Goal: Transaction & Acquisition: Purchase product/service

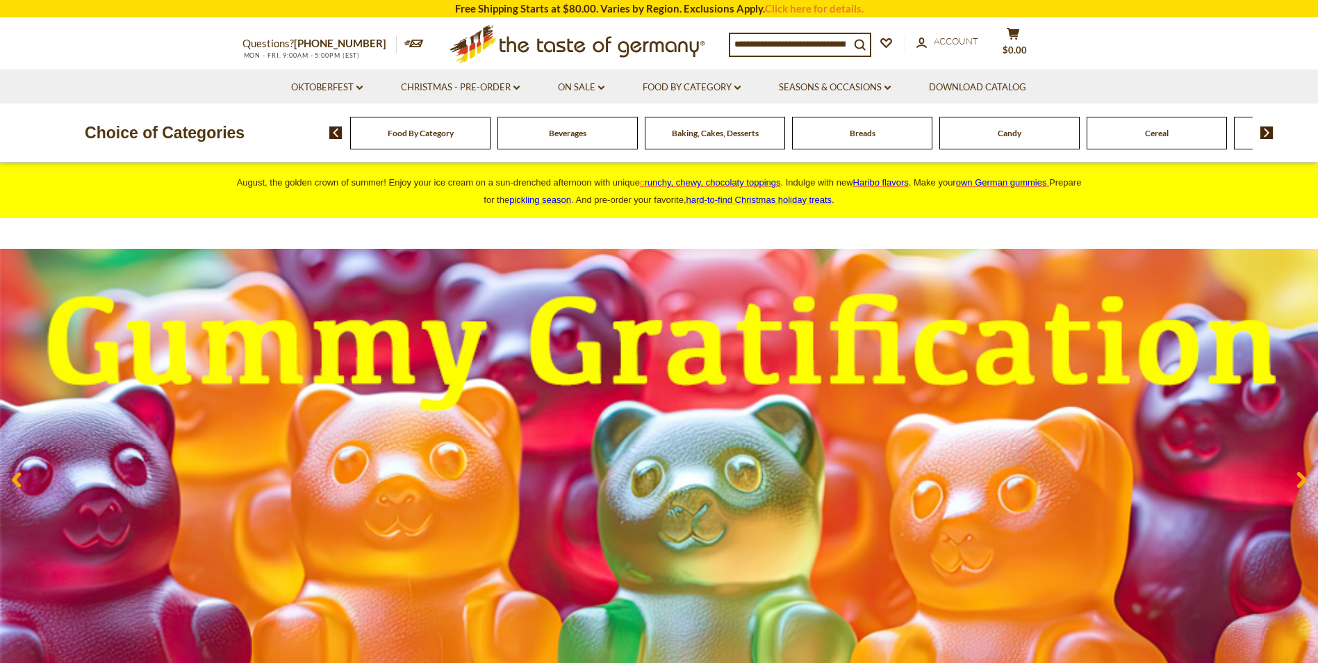
click at [1264, 133] on img at bounding box center [1267, 132] width 13 height 13
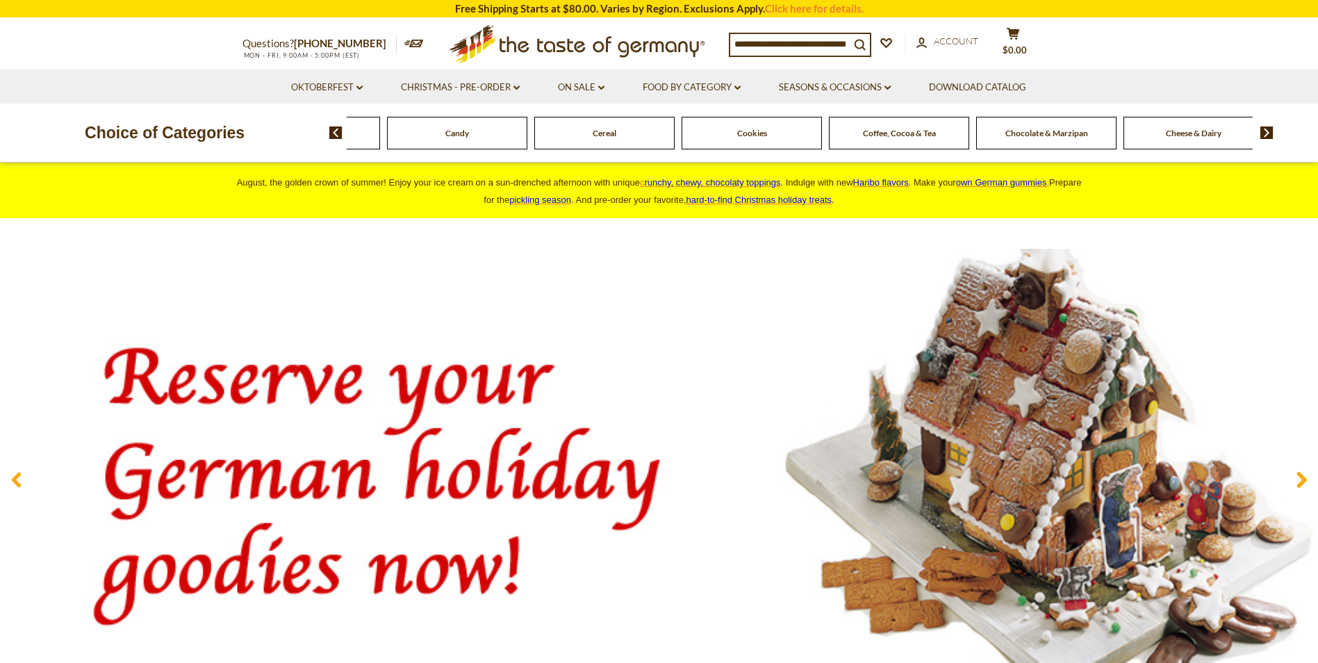
click at [1009, 138] on span "Chocolate & Marzipan" at bounding box center [1047, 133] width 83 height 10
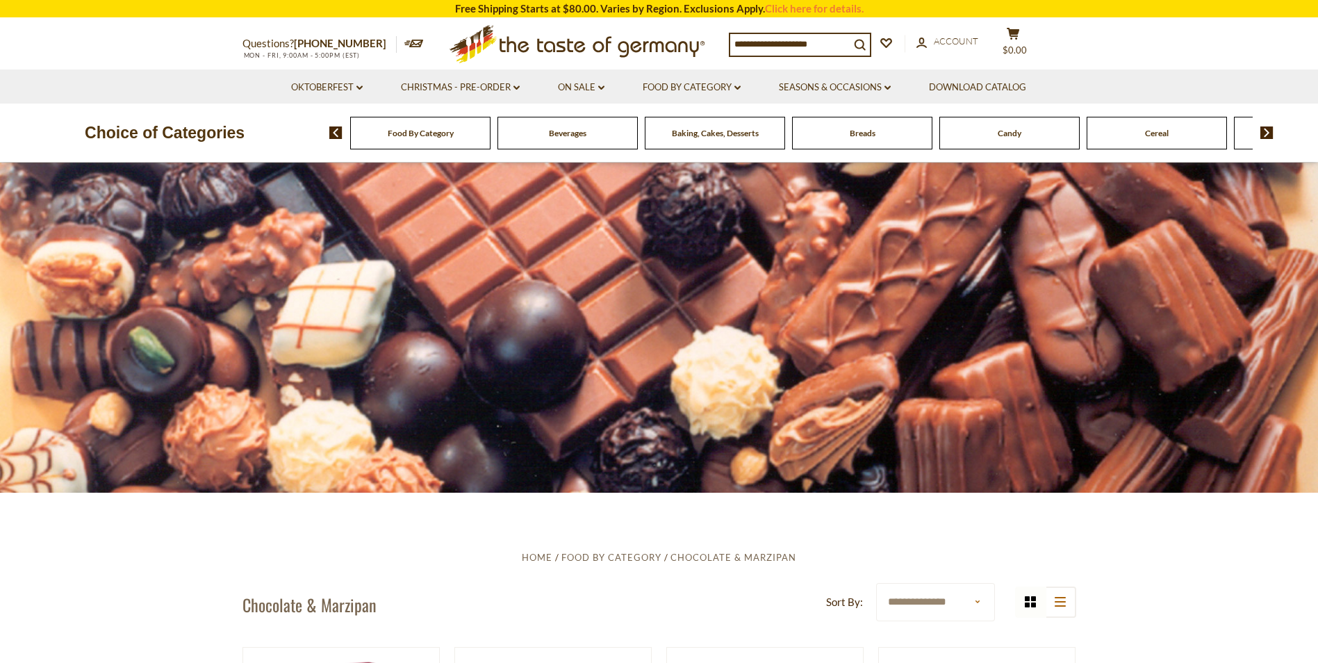
click at [864, 135] on span "Breads" at bounding box center [863, 133] width 26 height 10
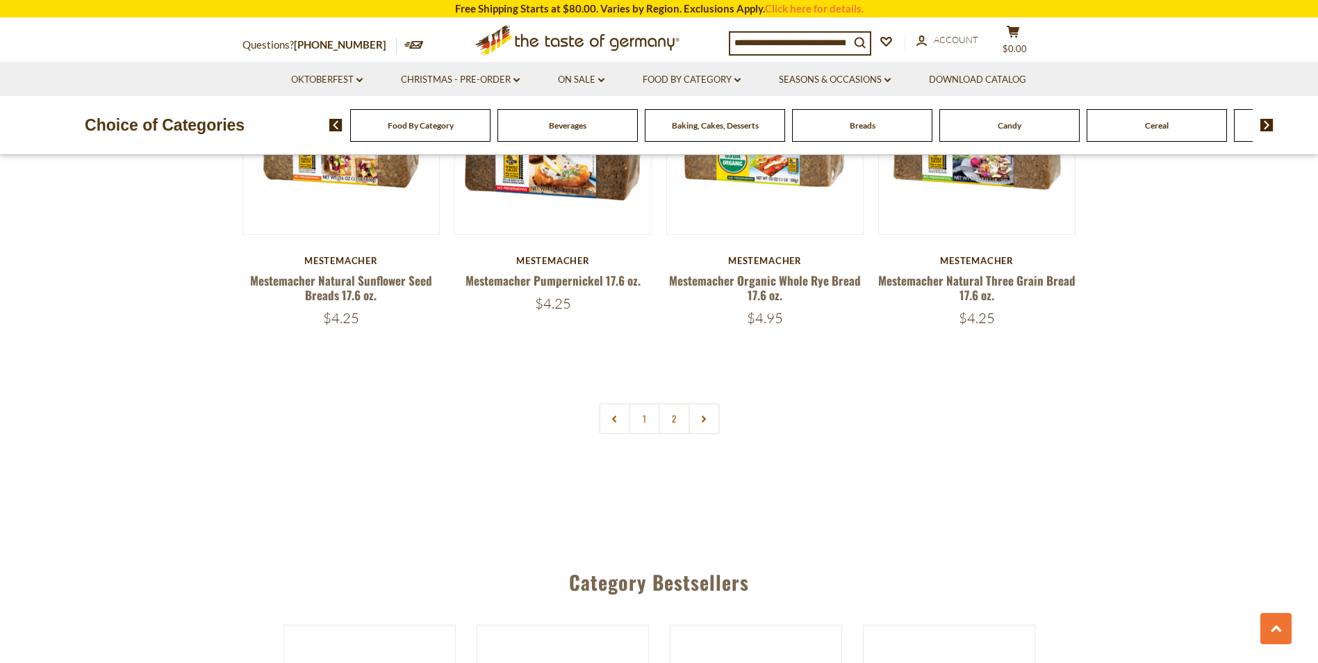
scroll to position [3405, 0]
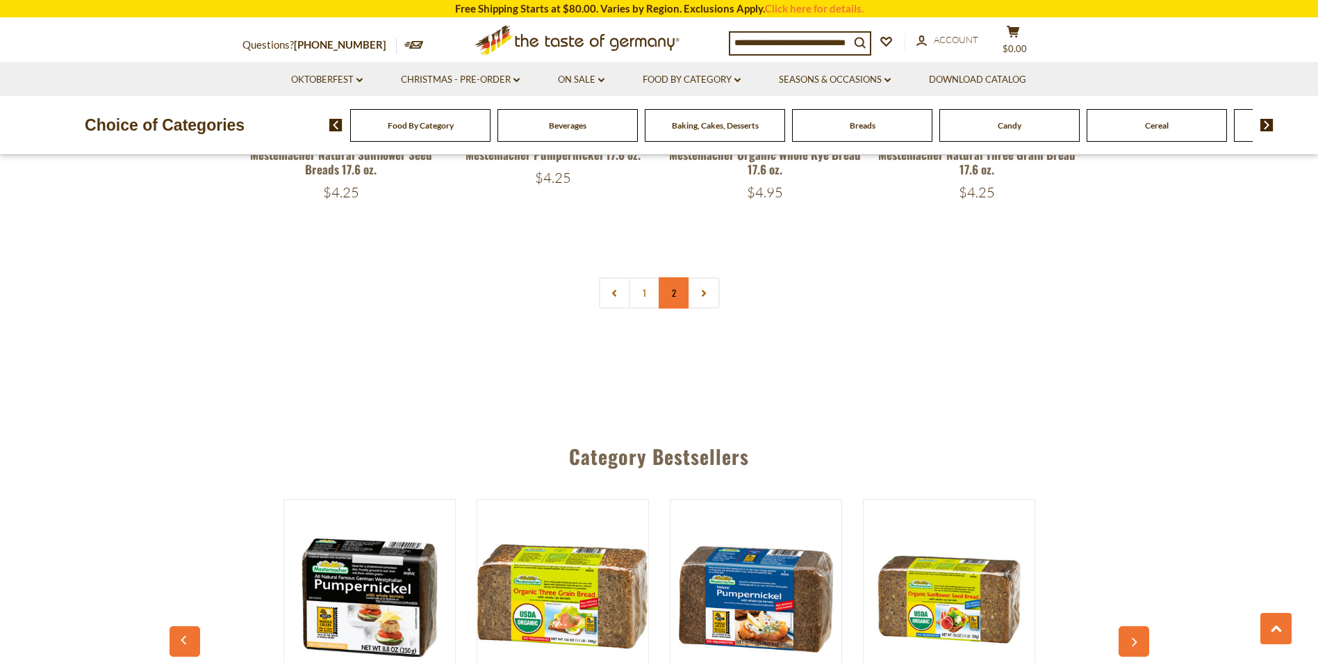
click at [674, 295] on link "2" at bounding box center [674, 292] width 31 height 31
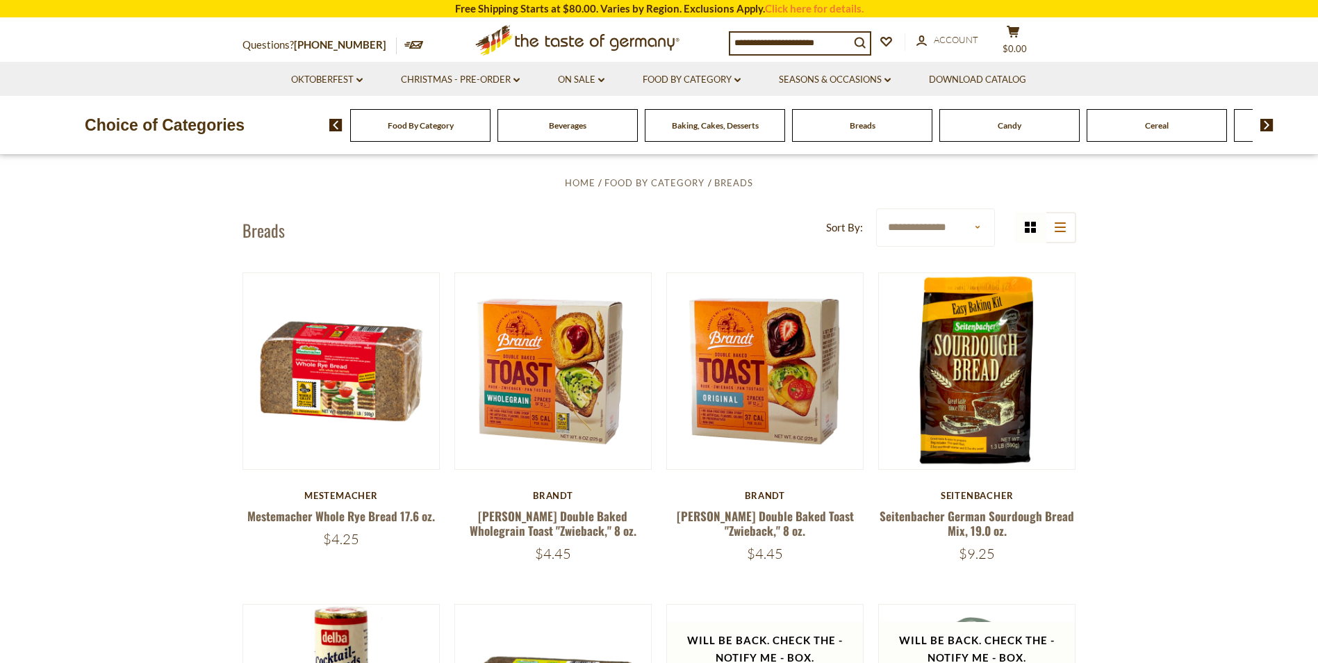
scroll to position [0, 0]
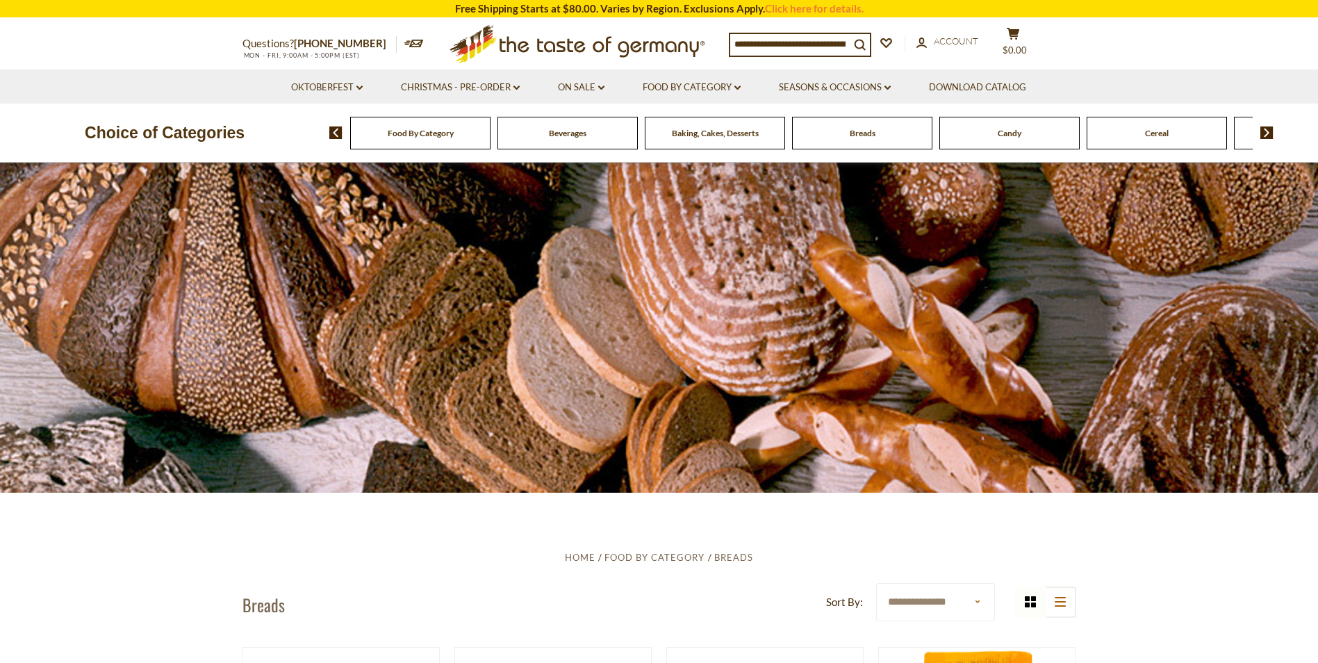
click at [416, 132] on span "Food By Category" at bounding box center [421, 133] width 66 height 10
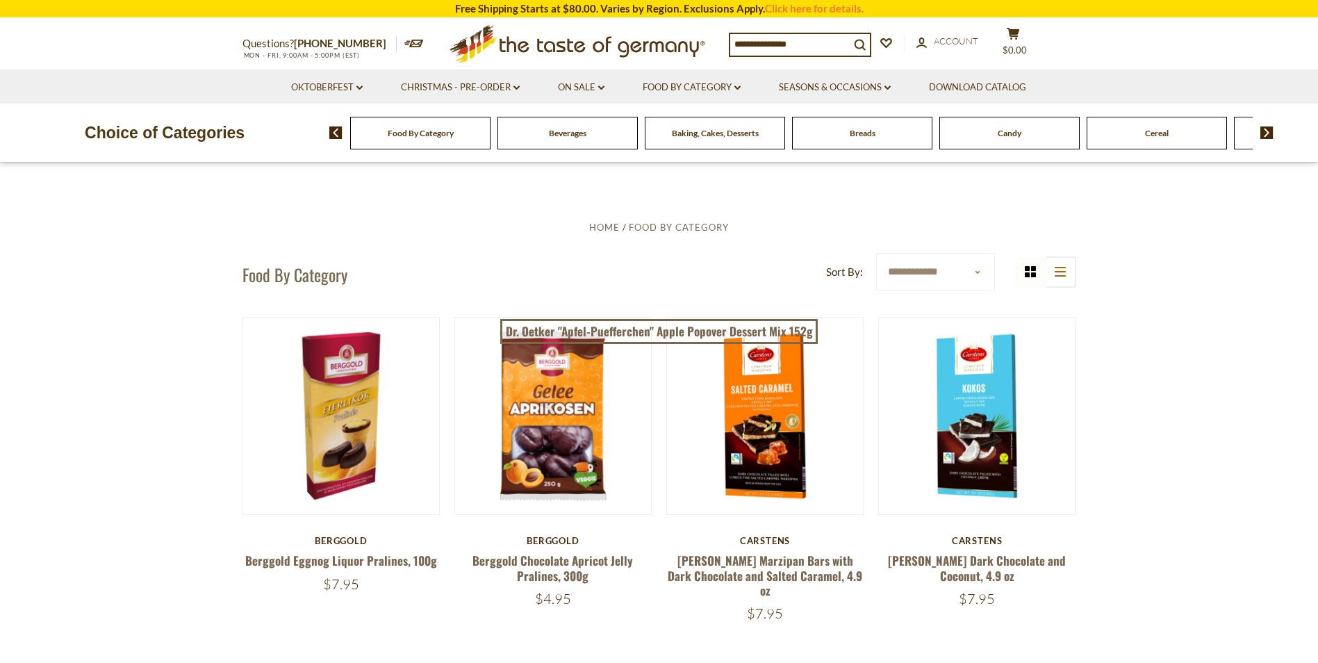
click at [491, 138] on div "Candy" at bounding box center [420, 133] width 140 height 33
click at [782, 40] on input at bounding box center [790, 43] width 120 height 19
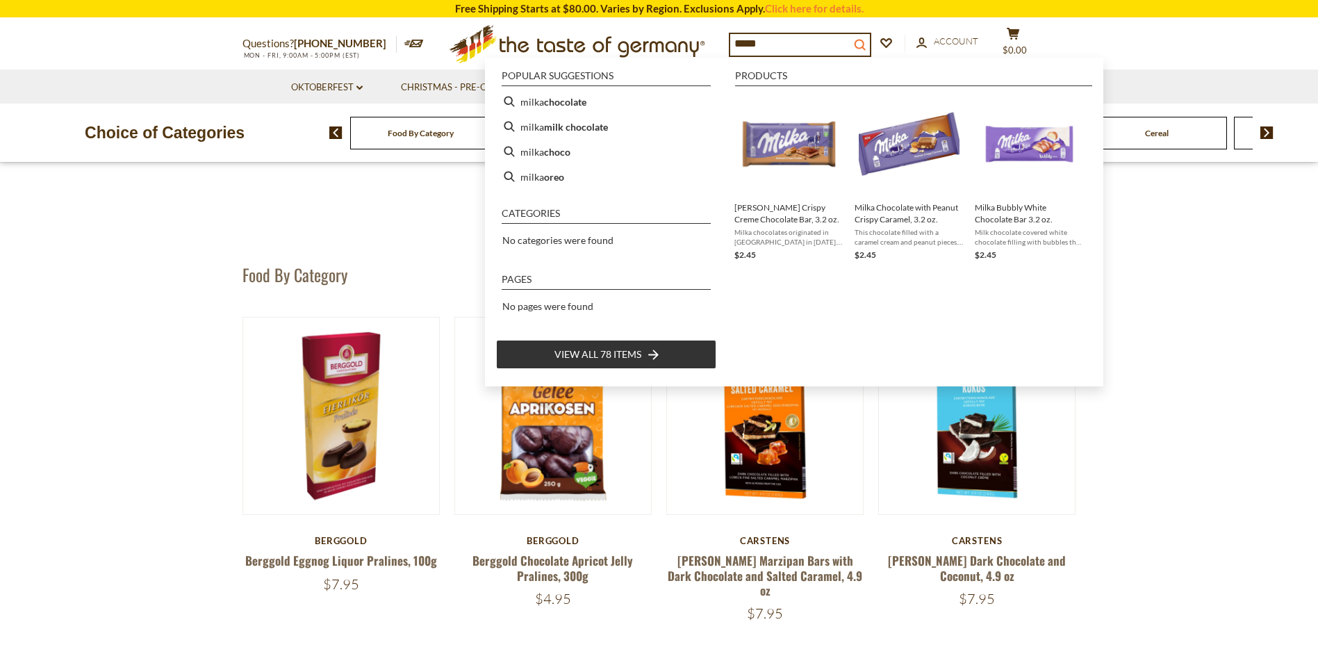
type input "*****"
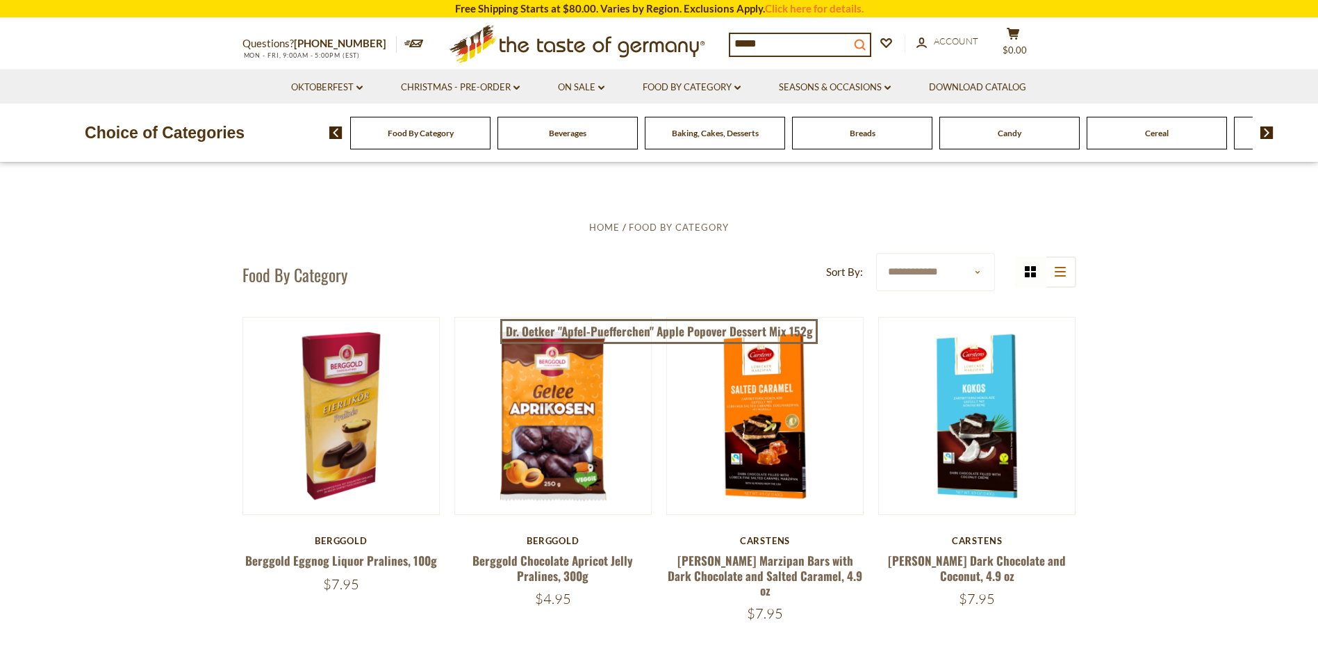
click at [866, 40] on icon "search_icon" at bounding box center [860, 45] width 12 height 12
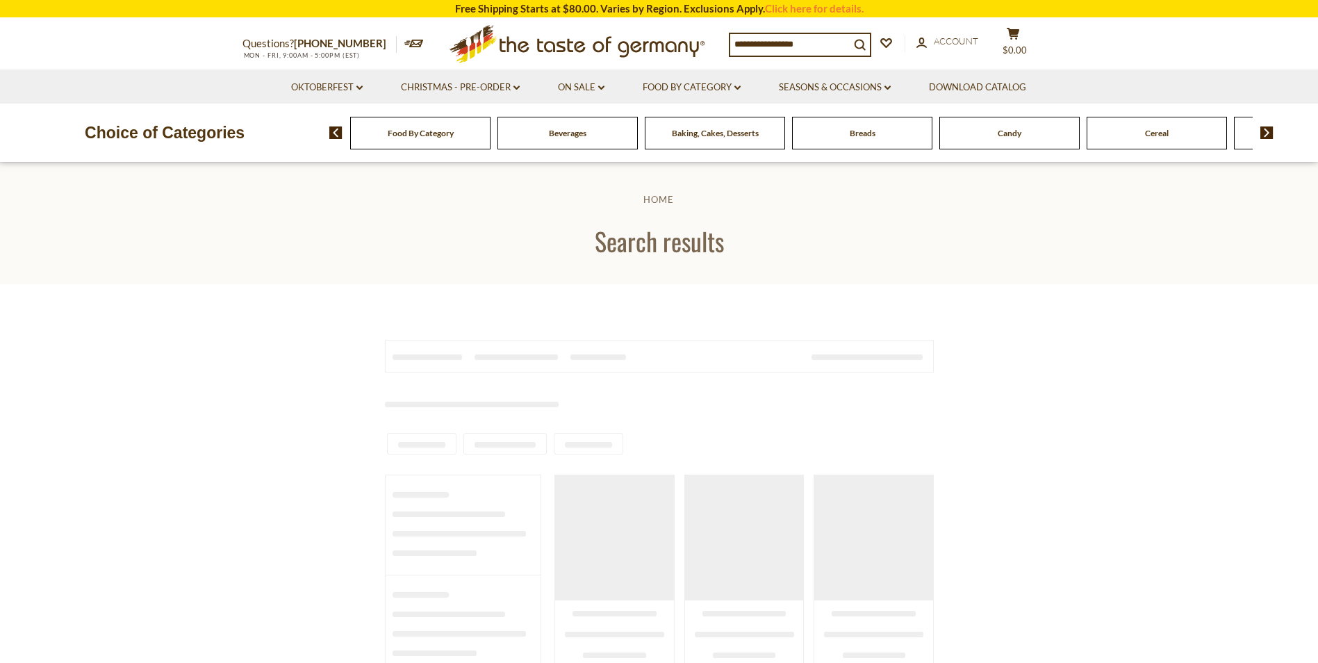
type input "*****"
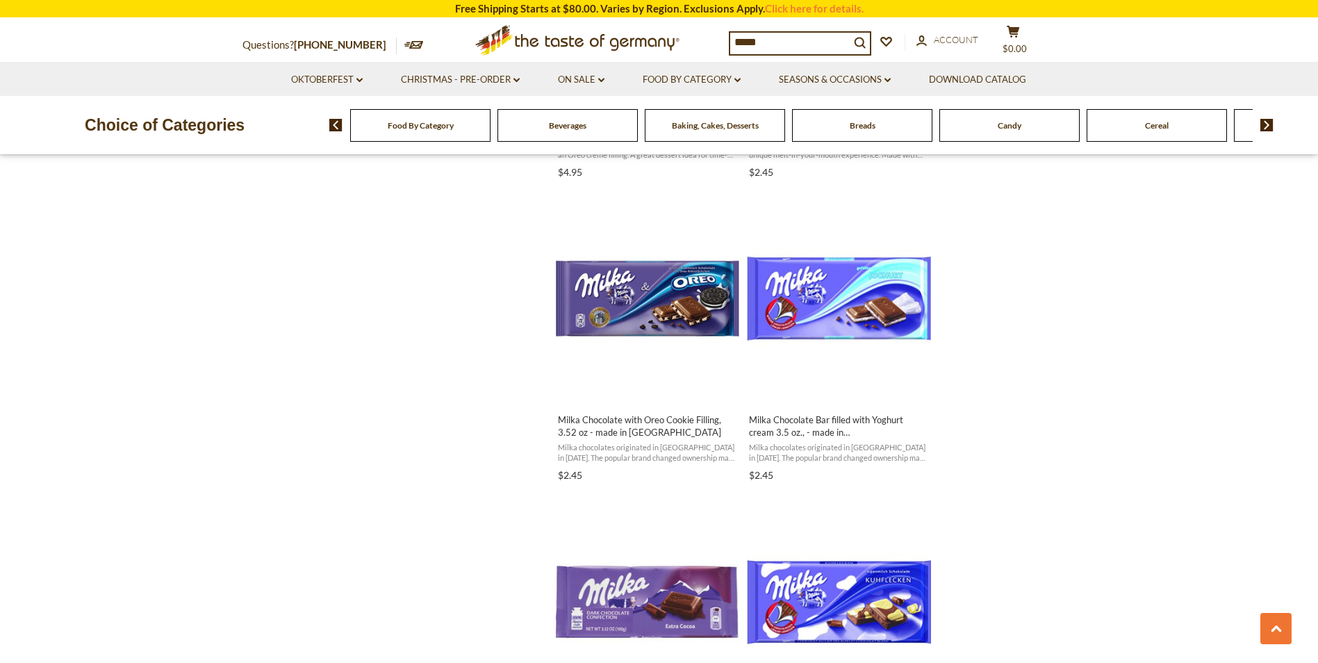
scroll to position [1459, 0]
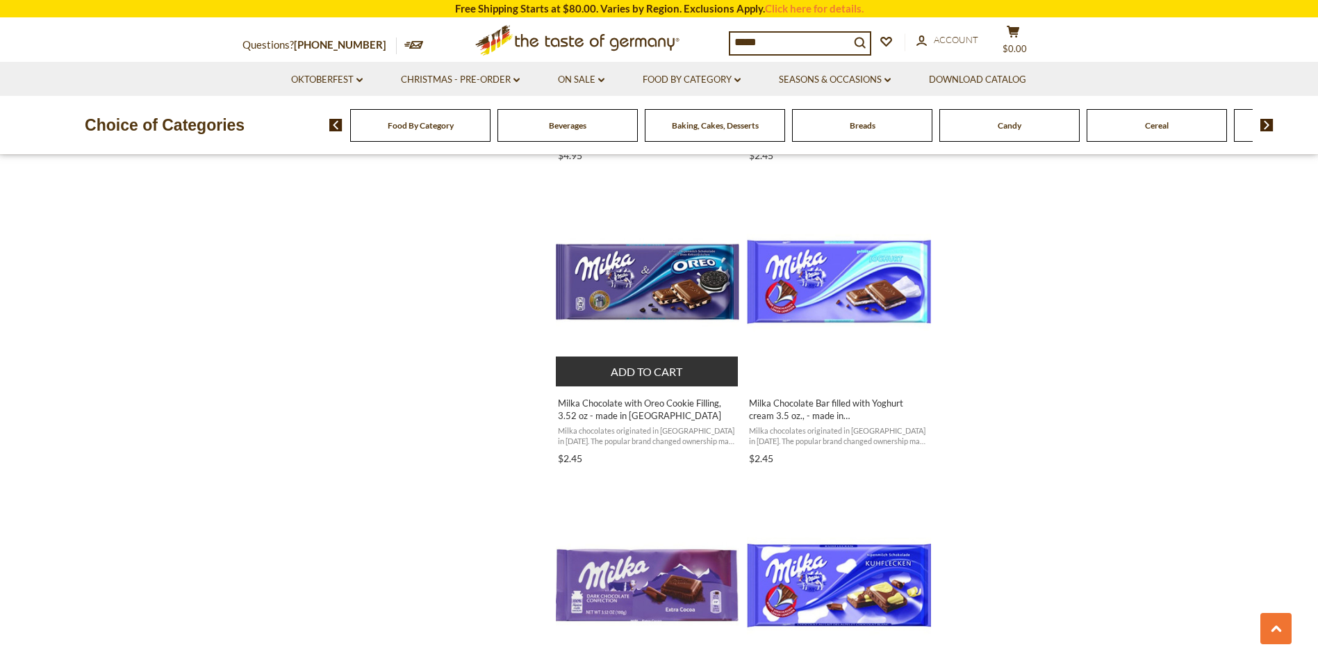
click at [634, 375] on button "Add to cart" at bounding box center [647, 371] width 183 height 30
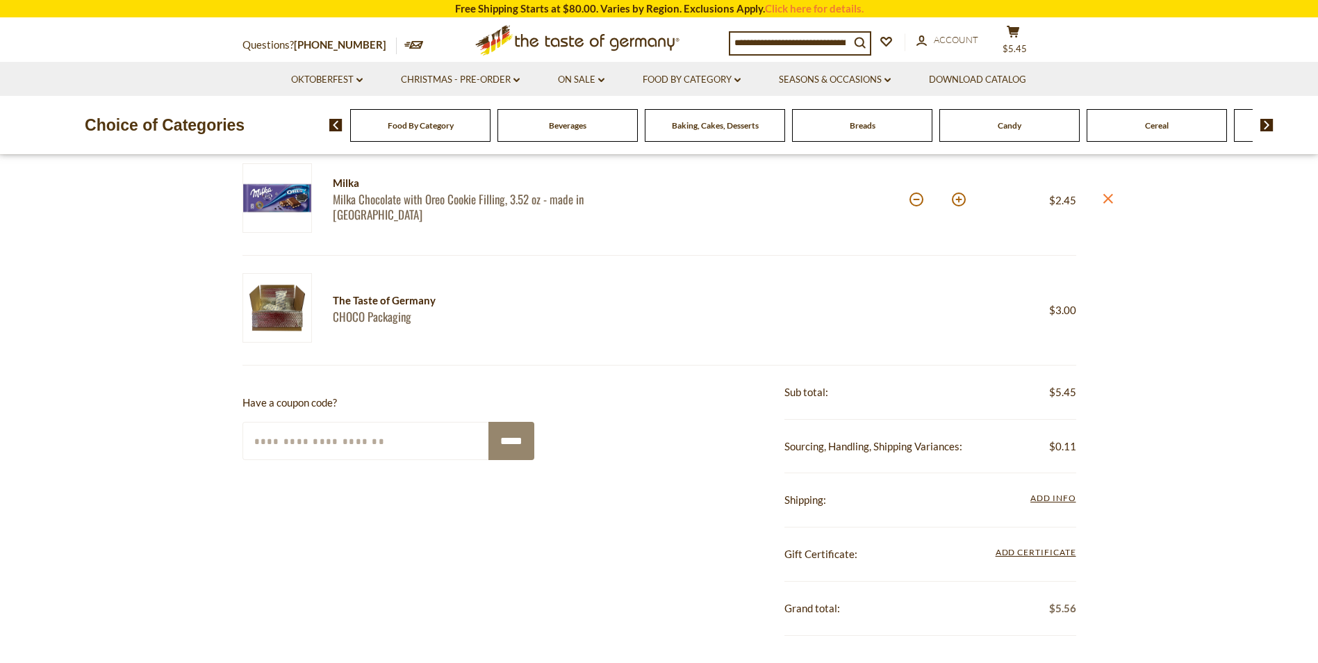
scroll to position [417, 0]
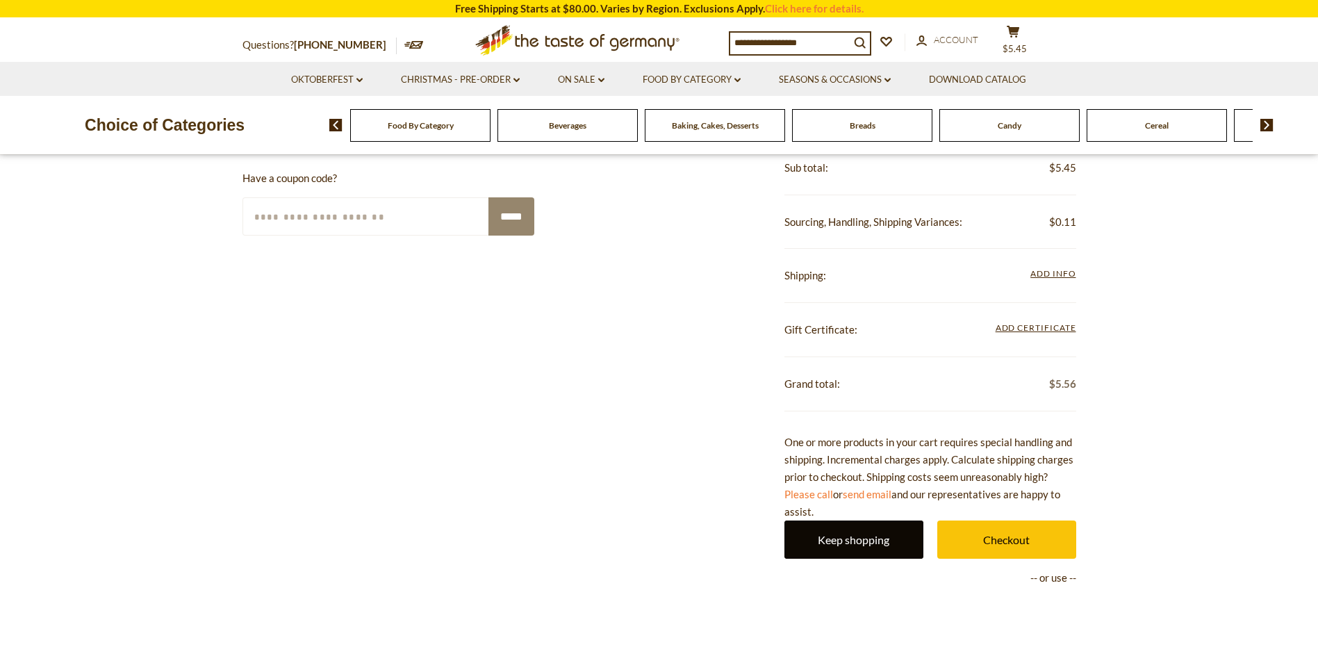
click at [826, 540] on link "Keep shopping" at bounding box center [854, 539] width 139 height 38
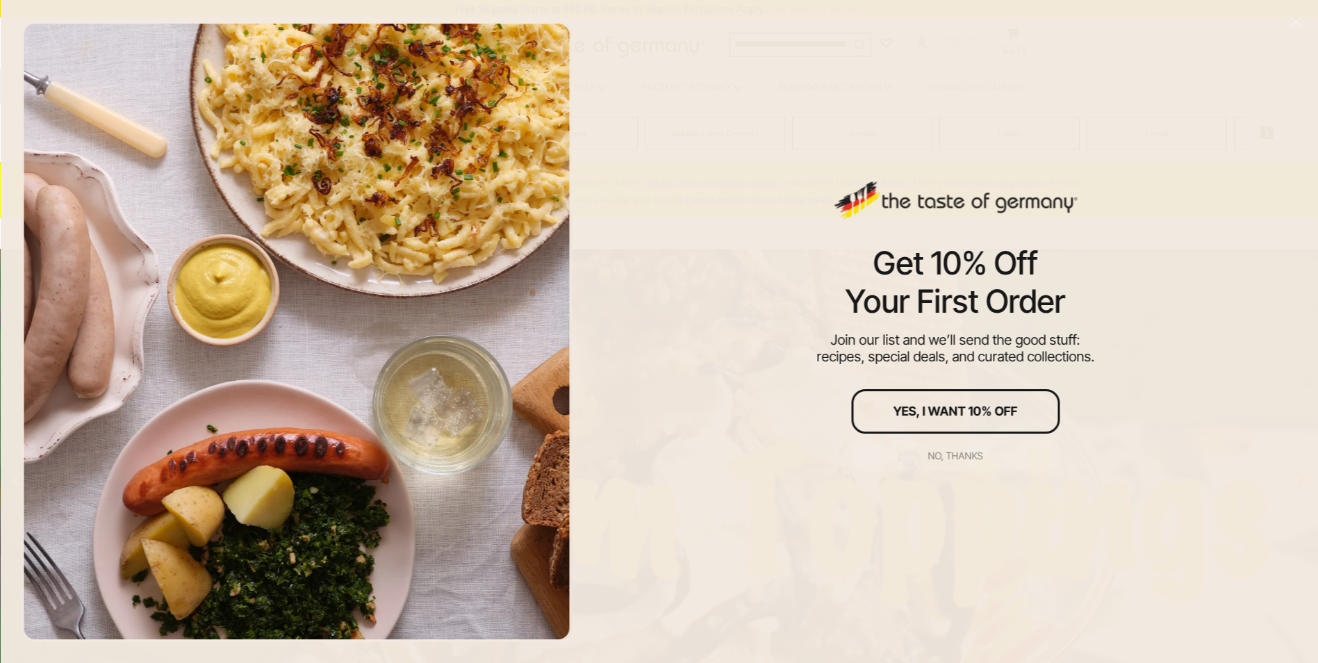
click at [946, 455] on div "No, thanks" at bounding box center [955, 456] width 55 height 10
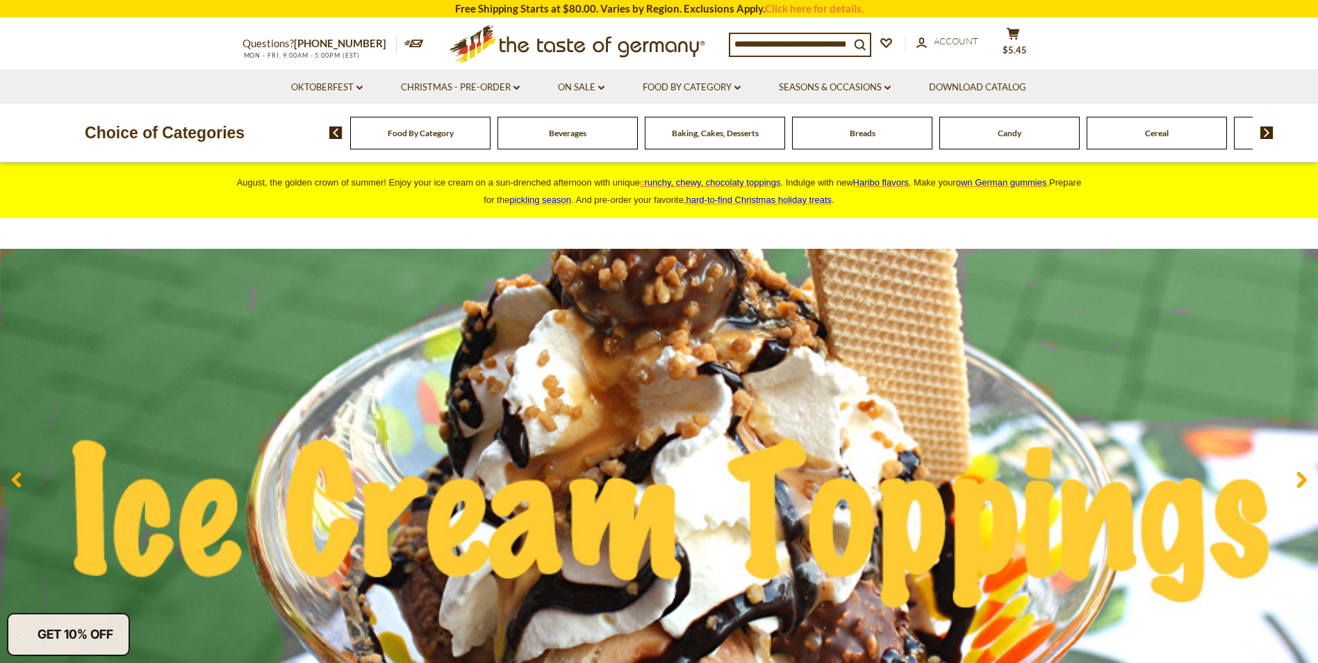
click at [763, 38] on input at bounding box center [790, 43] width 120 height 19
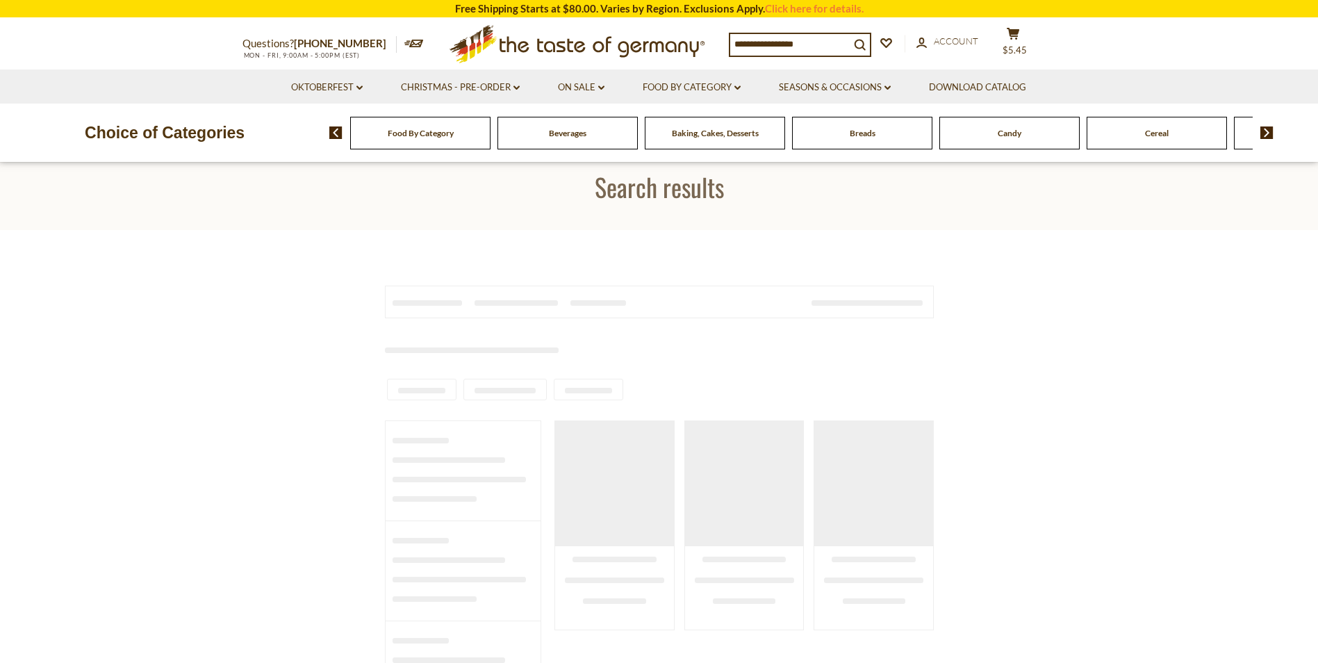
type input "*****"
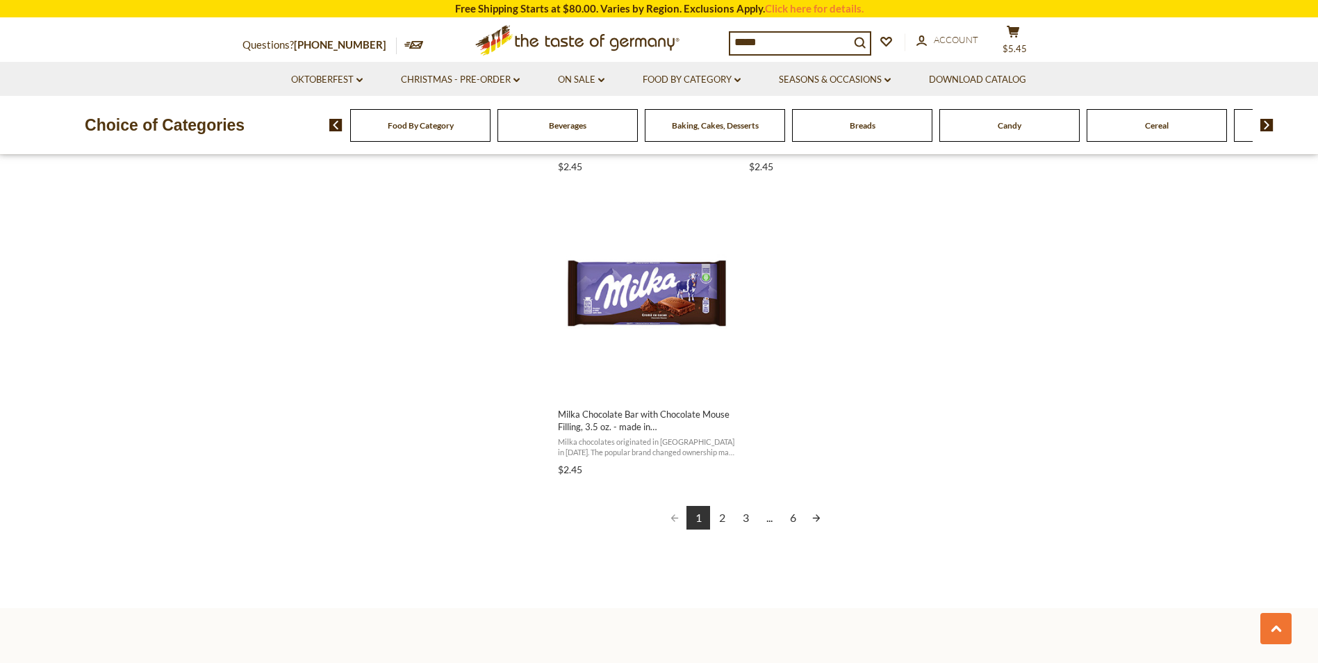
scroll to position [2432, 0]
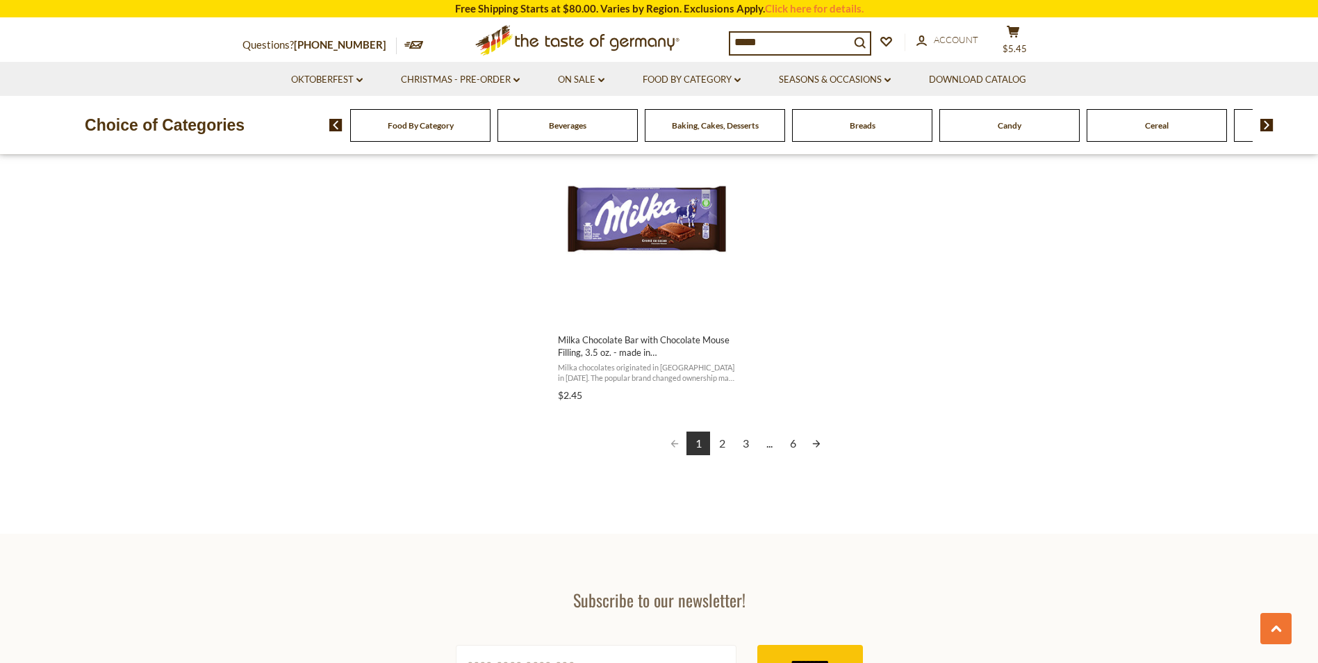
click at [721, 441] on link "2" at bounding box center [722, 444] width 24 height 24
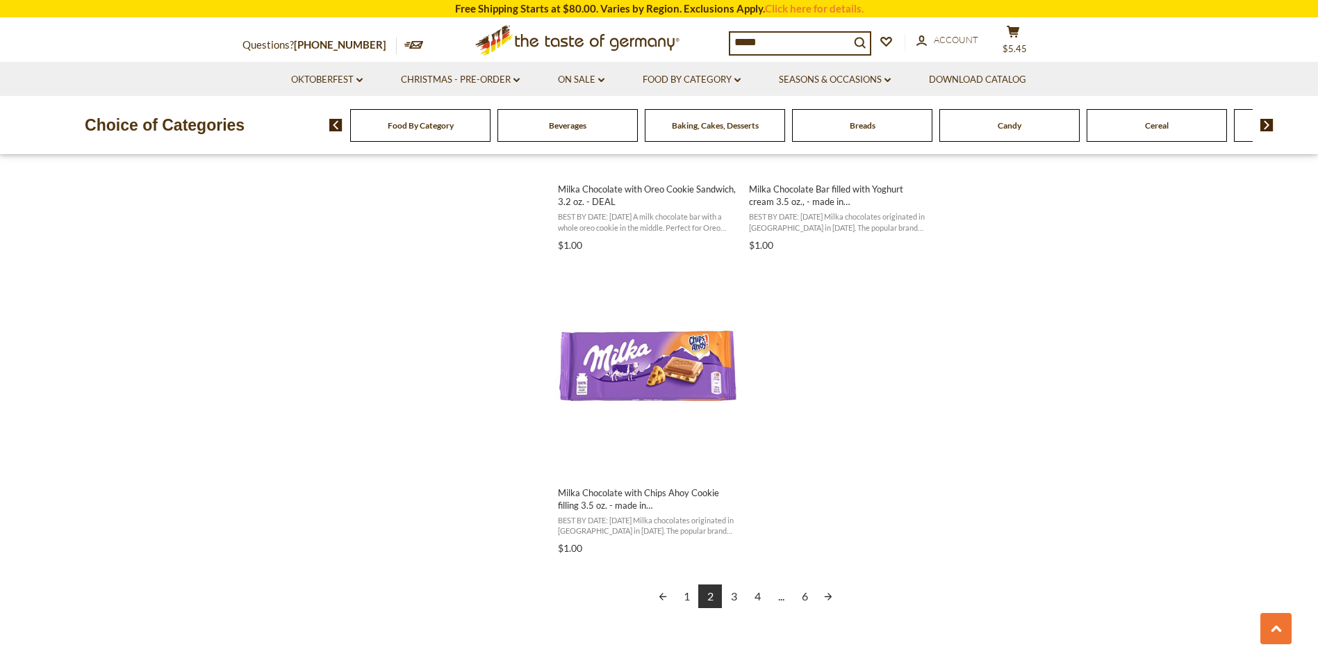
scroll to position [2293, 0]
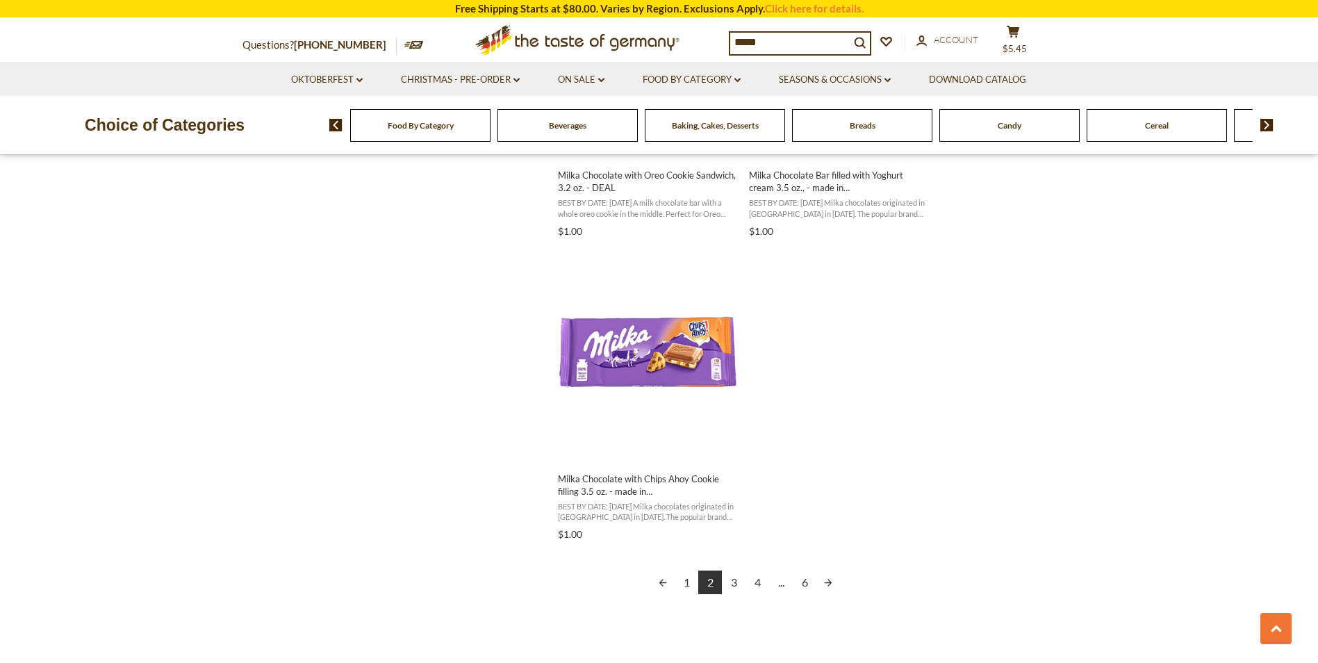
click at [735, 579] on link "3" at bounding box center [734, 583] width 24 height 24
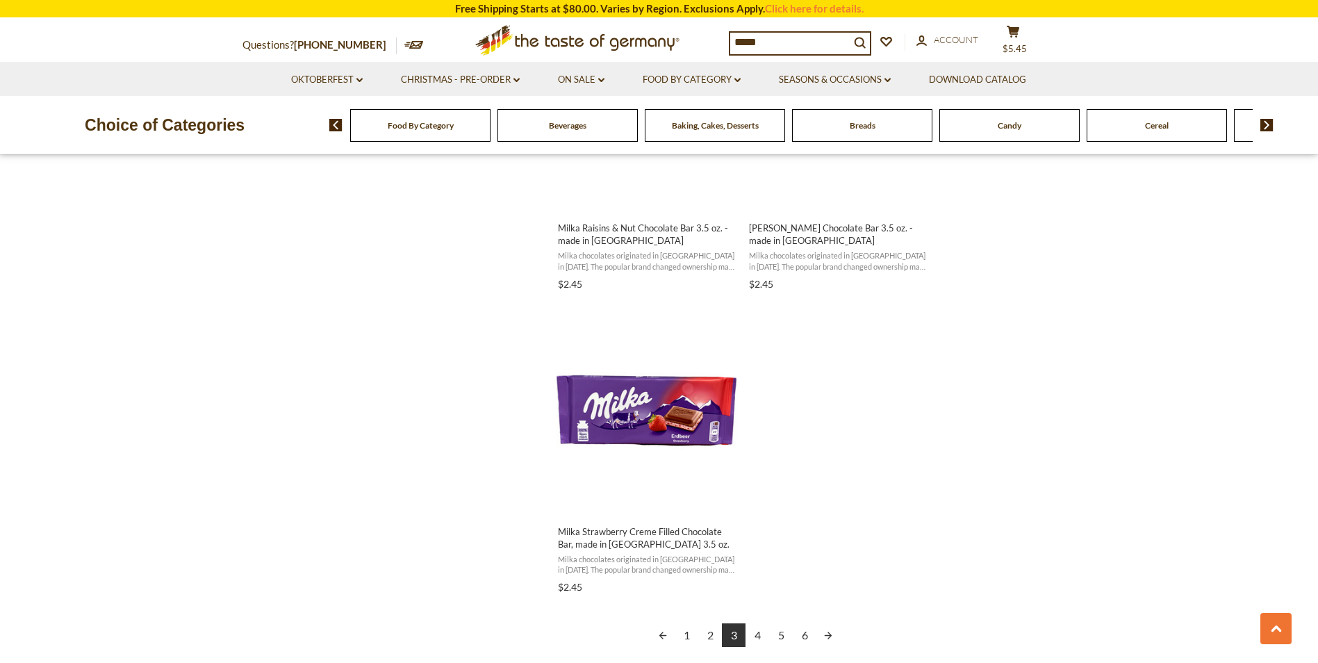
scroll to position [2293, 0]
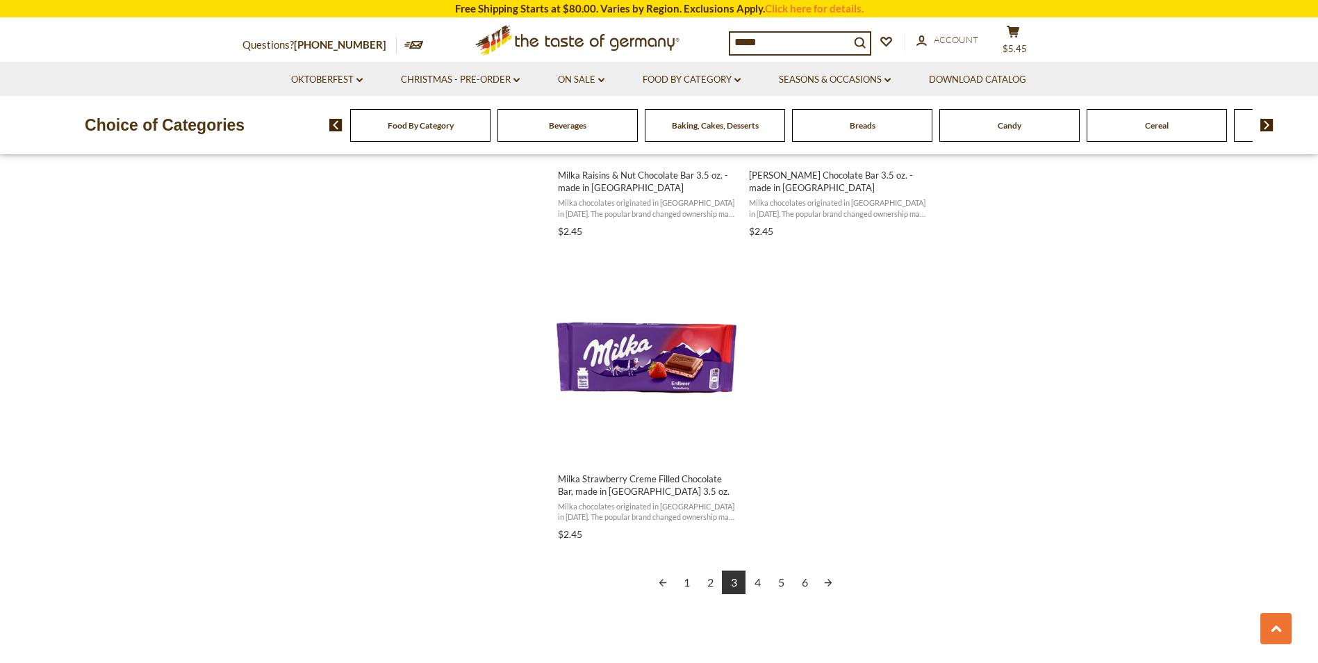
click at [759, 580] on link "4" at bounding box center [758, 583] width 24 height 24
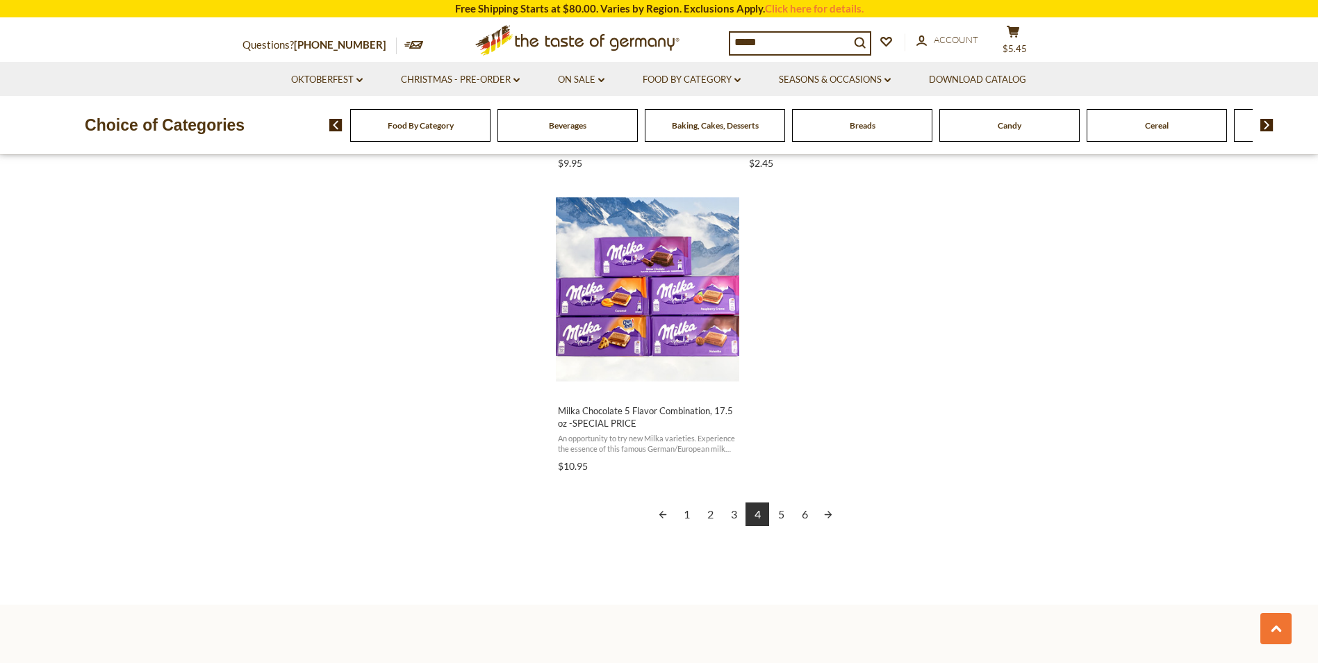
scroll to position [2363, 0]
click at [781, 514] on link "5" at bounding box center [781, 513] width 24 height 24
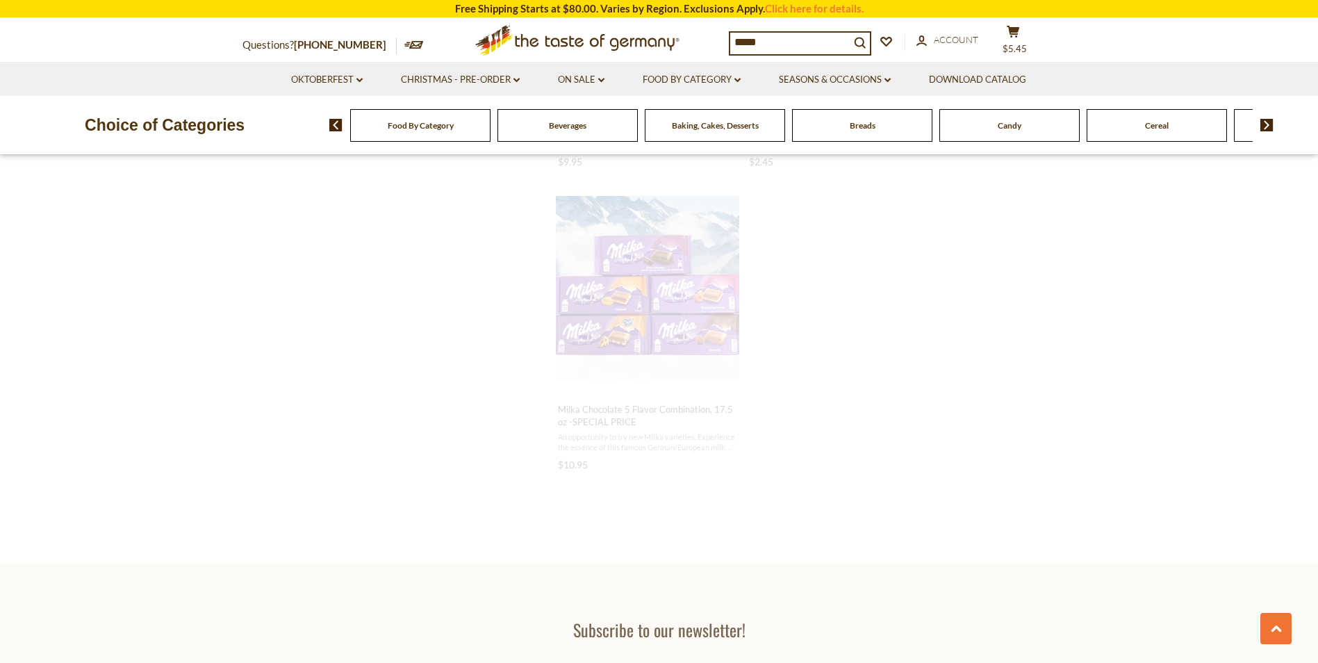
scroll to position [1098, 0]
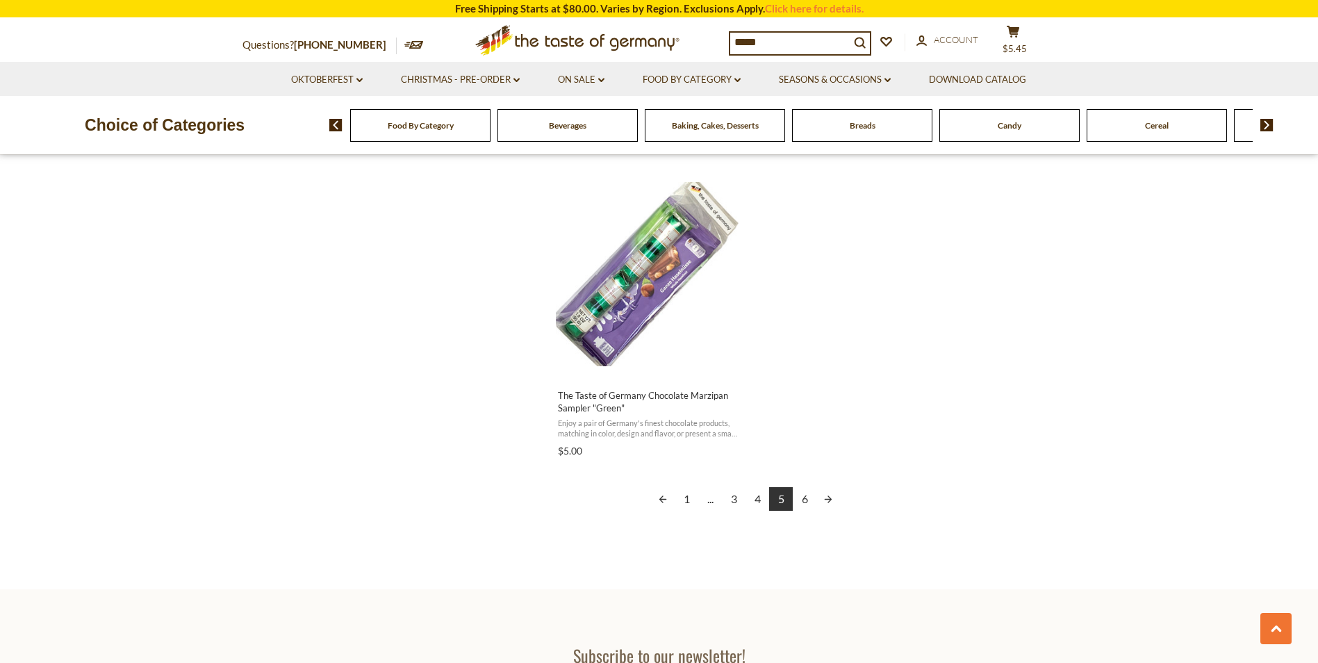
scroll to position [2432, 0]
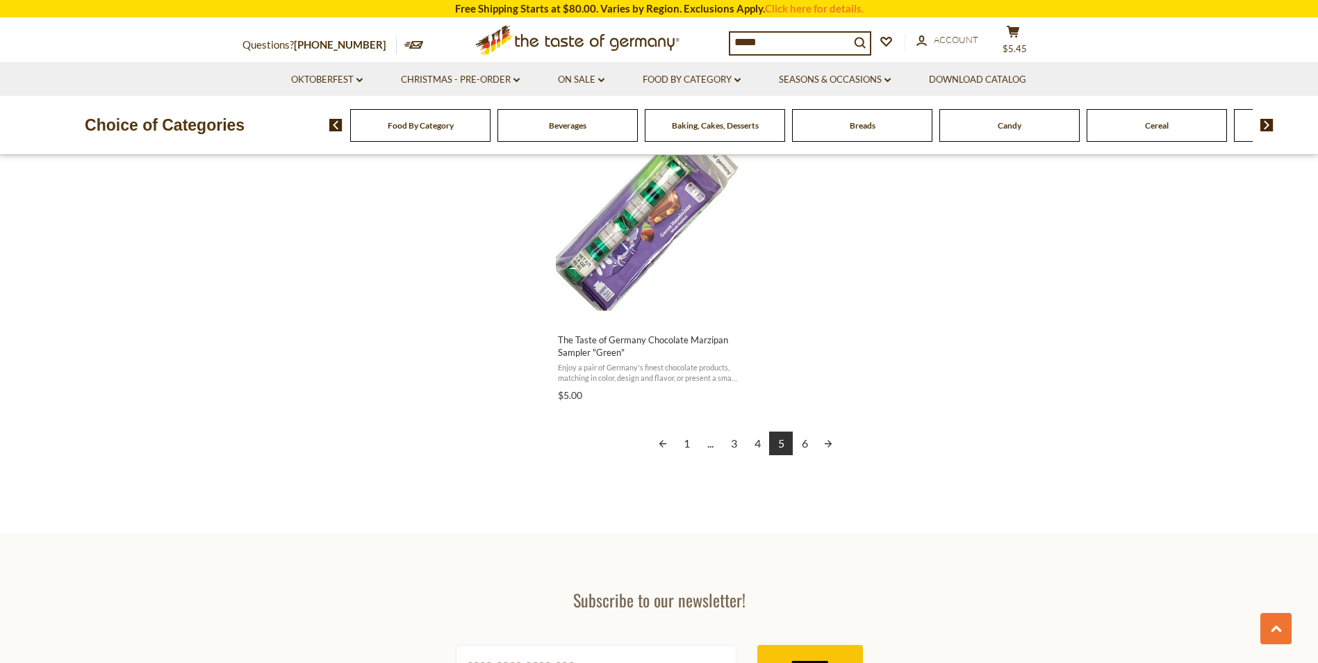
click at [805, 442] on link "6" at bounding box center [805, 444] width 24 height 24
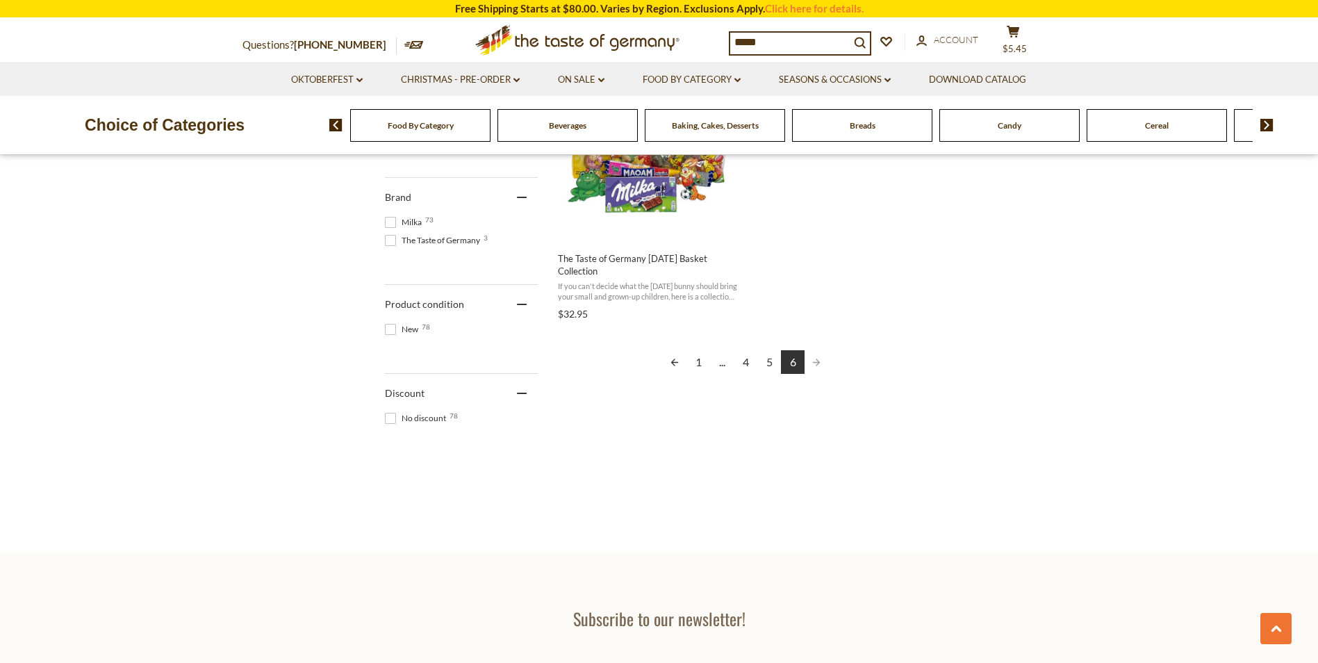
scroll to position [695, 0]
click at [698, 359] on link "1" at bounding box center [699, 362] width 24 height 24
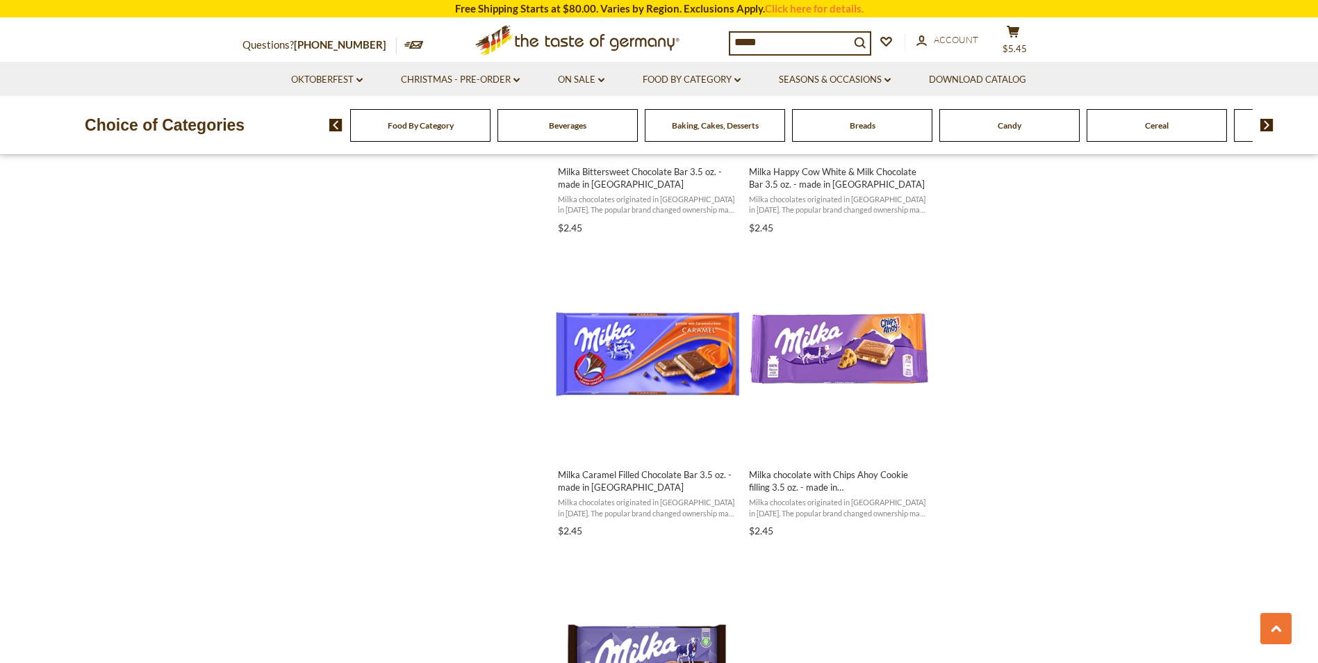
scroll to position [2015, 0]
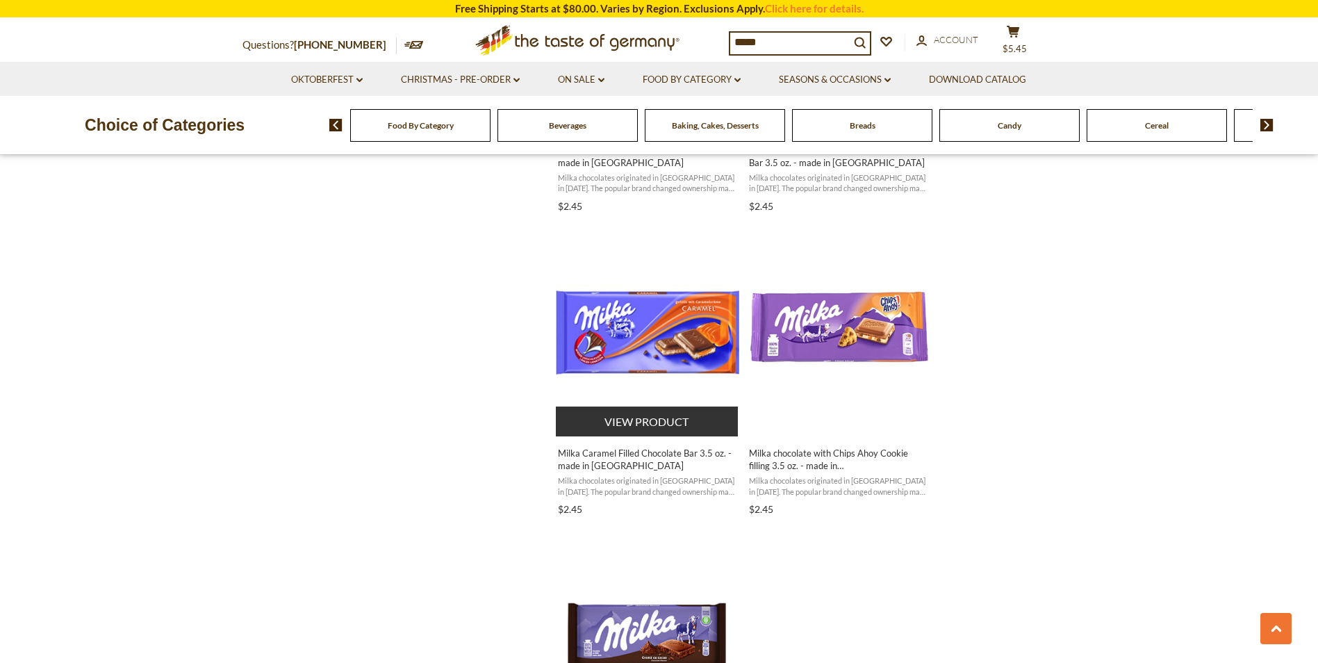
click at [618, 418] on button "View product" at bounding box center [647, 422] width 183 height 30
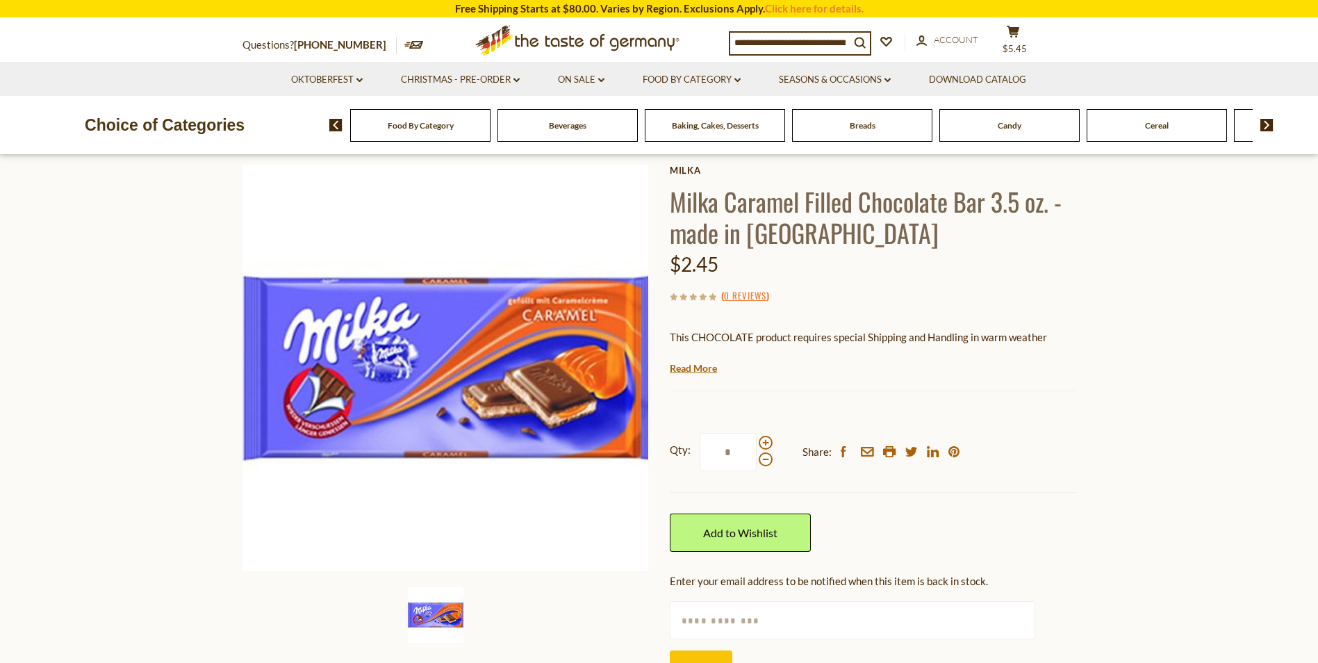
scroll to position [69, 0]
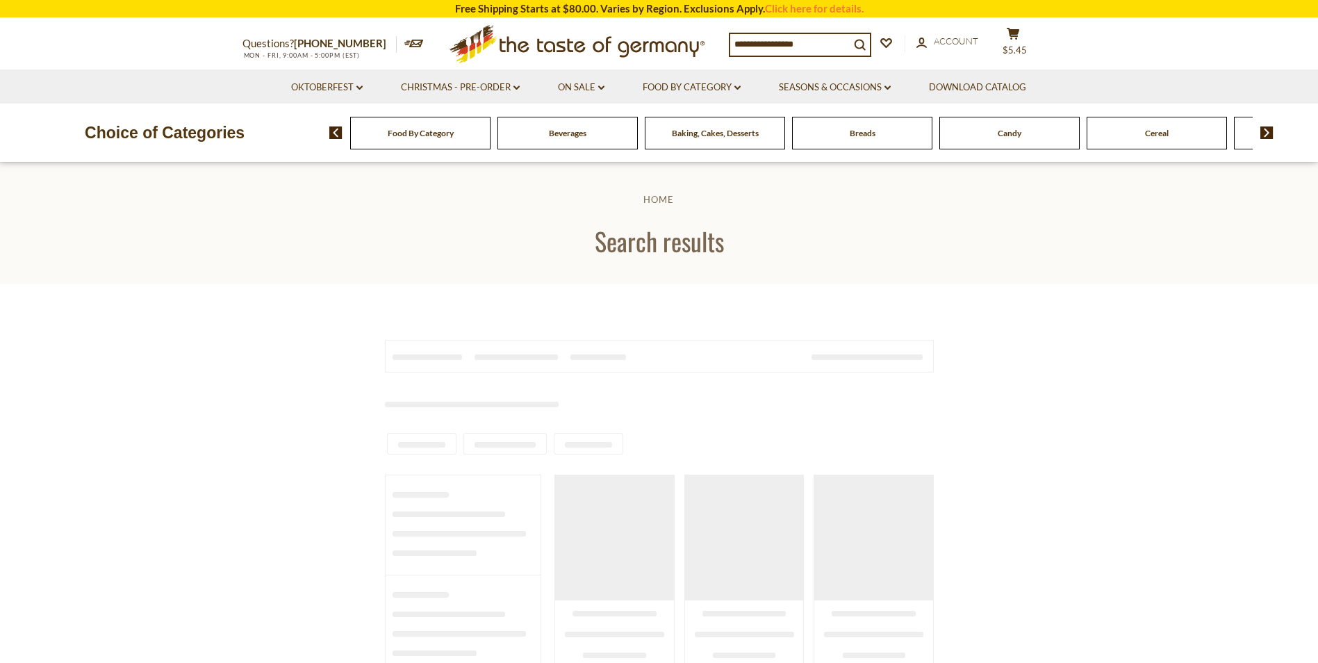
type input "*****"
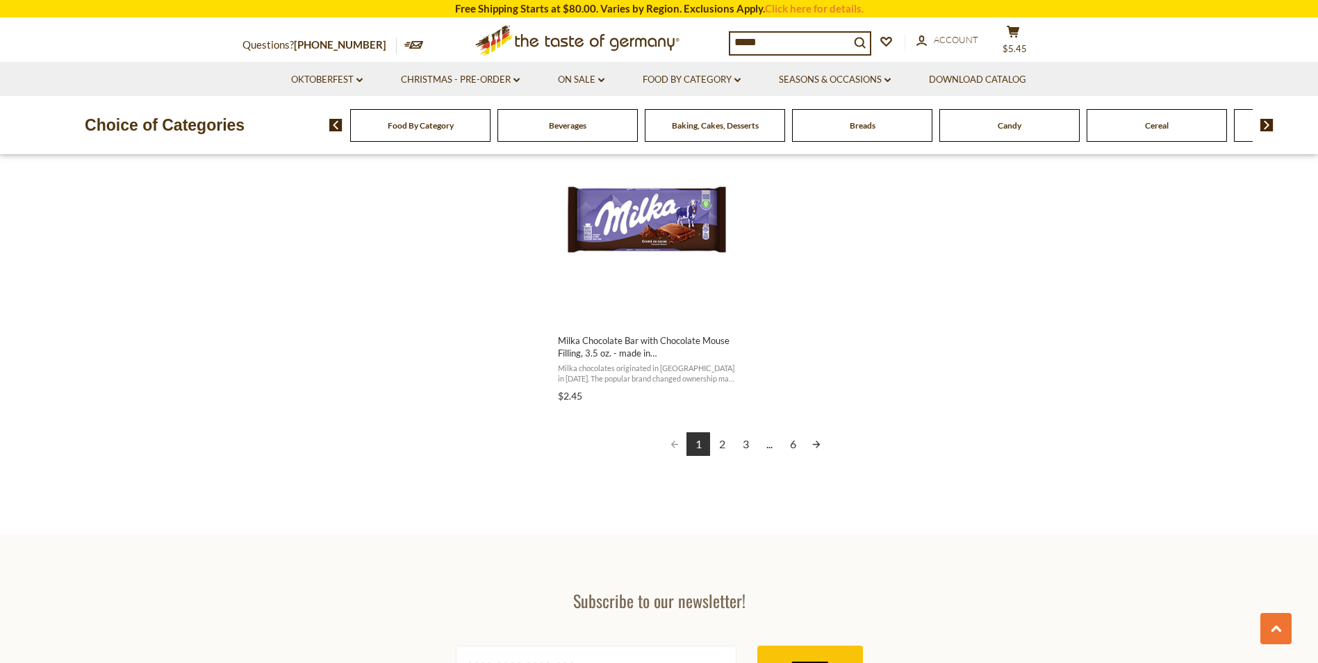
scroll to position [2432, 0]
click at [722, 442] on link "2" at bounding box center [722, 444] width 24 height 24
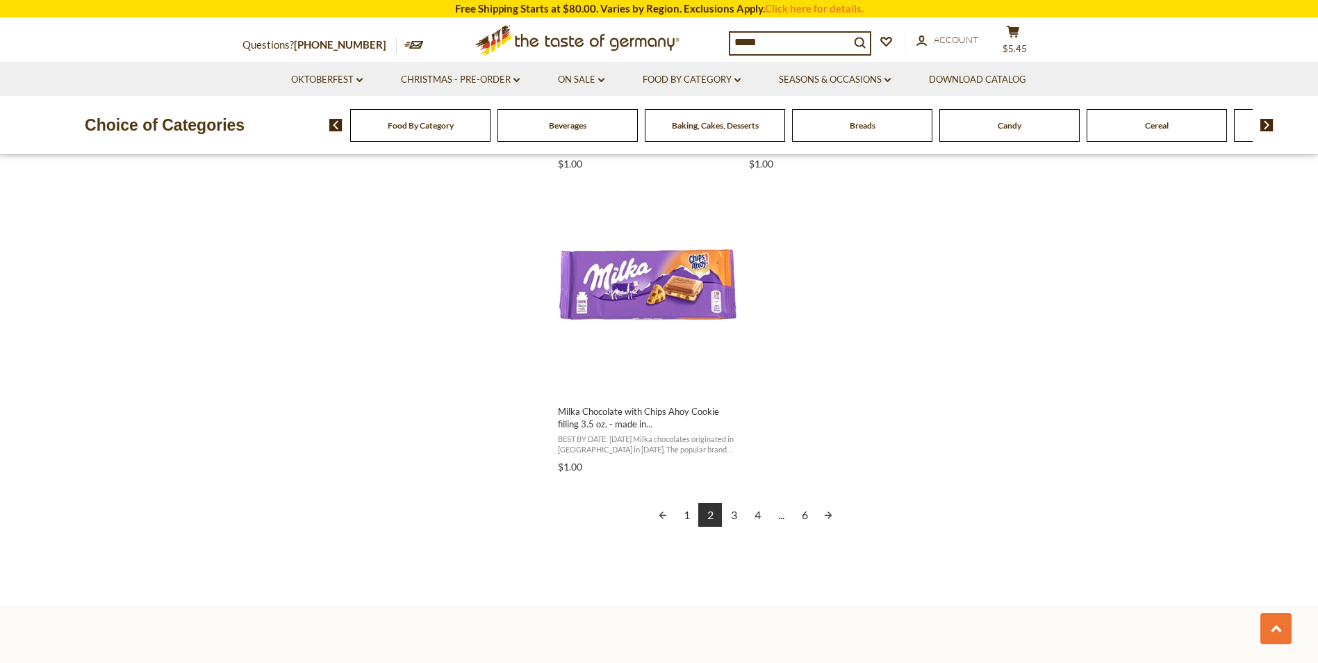
scroll to position [2363, 0]
click at [731, 510] on link "3" at bounding box center [734, 513] width 24 height 24
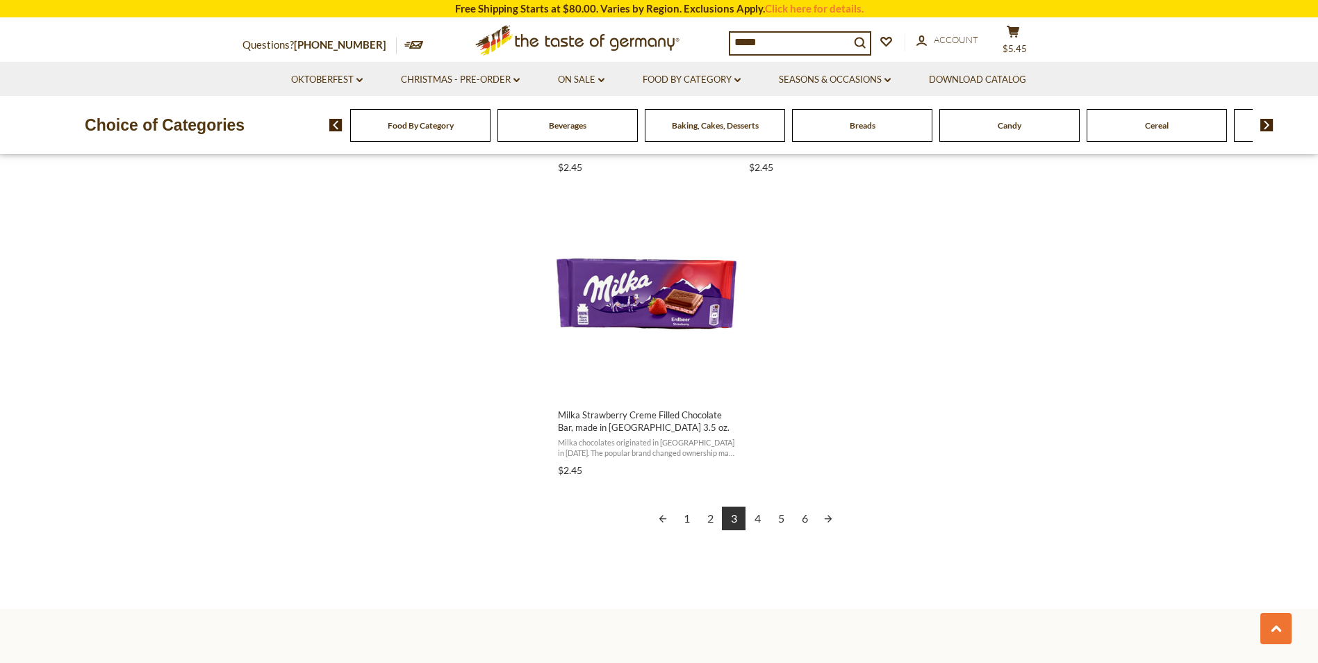
scroll to position [2363, 0]
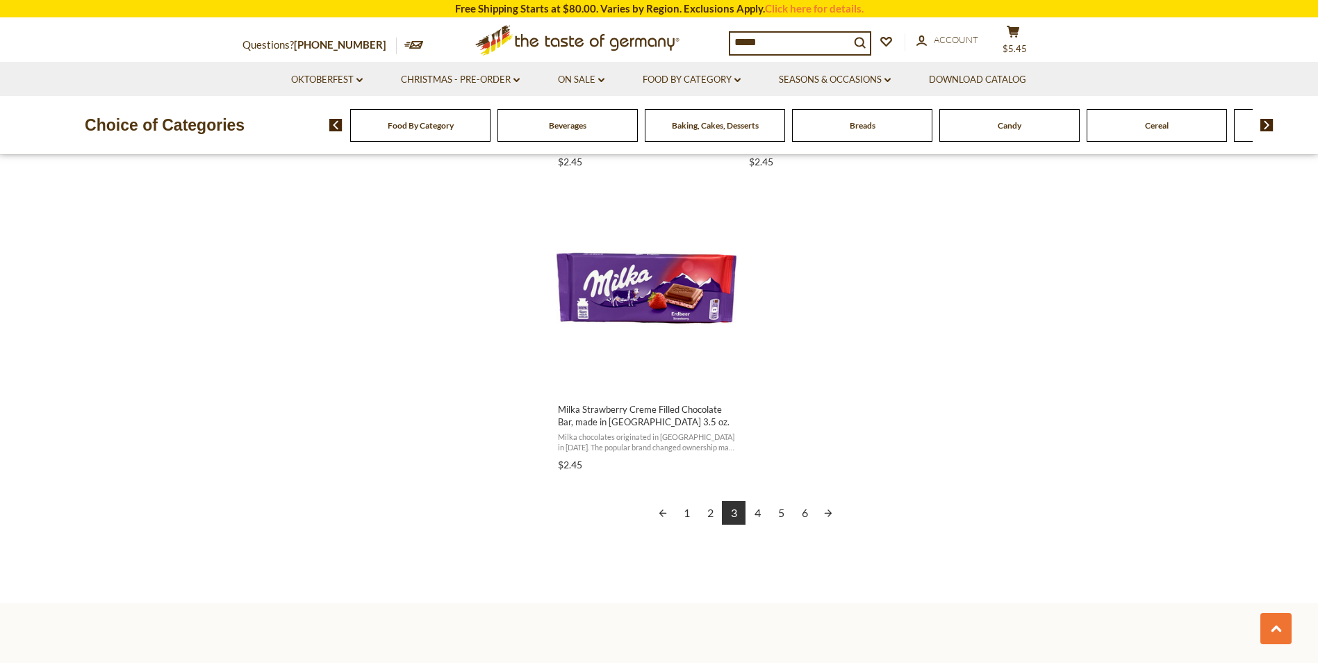
click at [758, 511] on link "4" at bounding box center [758, 513] width 24 height 24
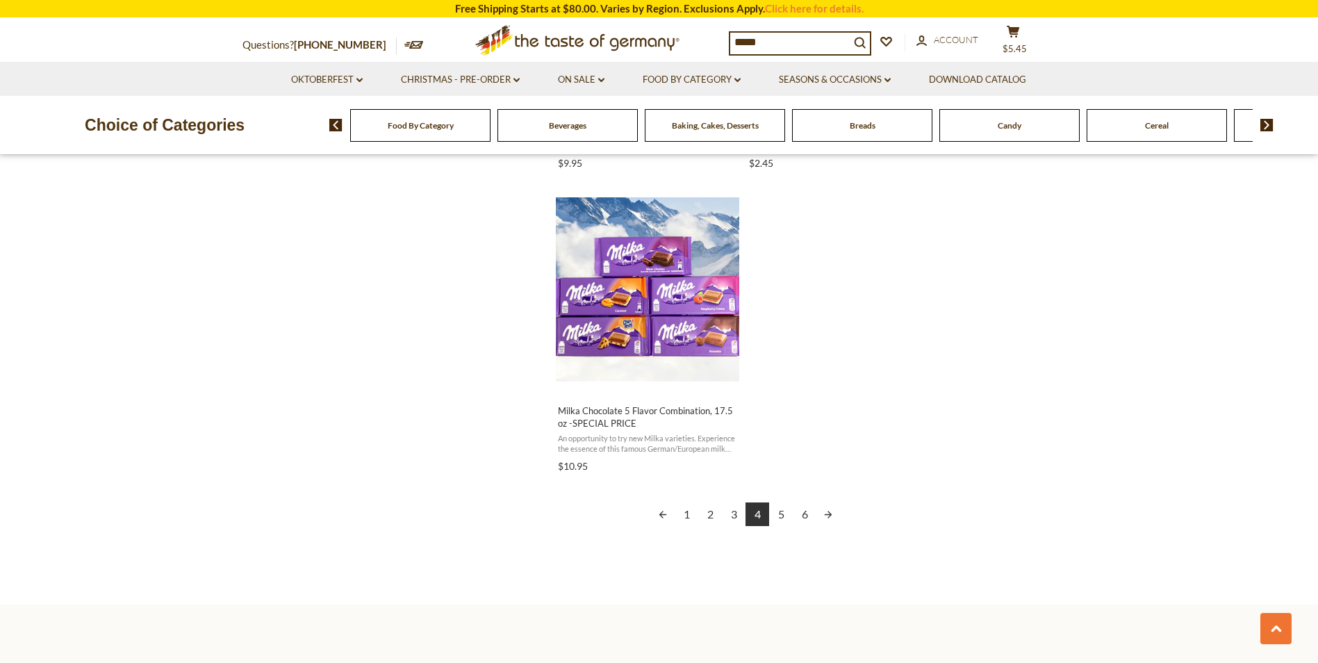
scroll to position [2363, 0]
click at [781, 511] on link "5" at bounding box center [781, 513] width 24 height 24
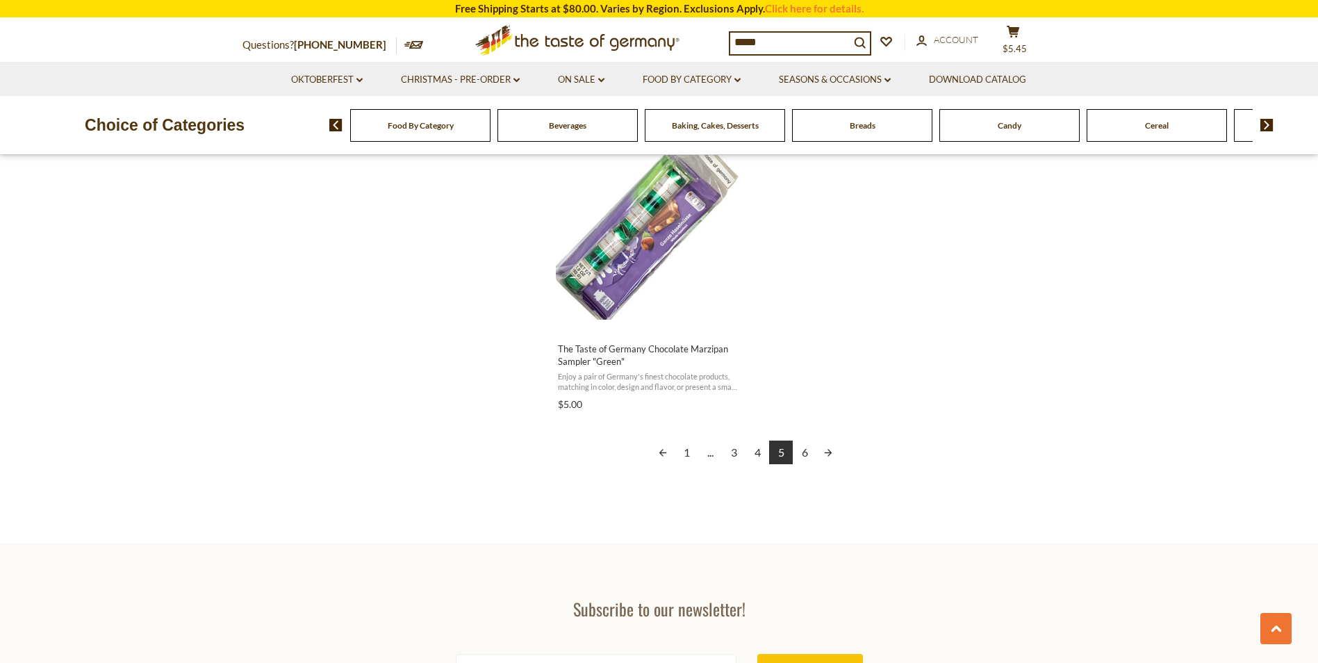
scroll to position [2432, 0]
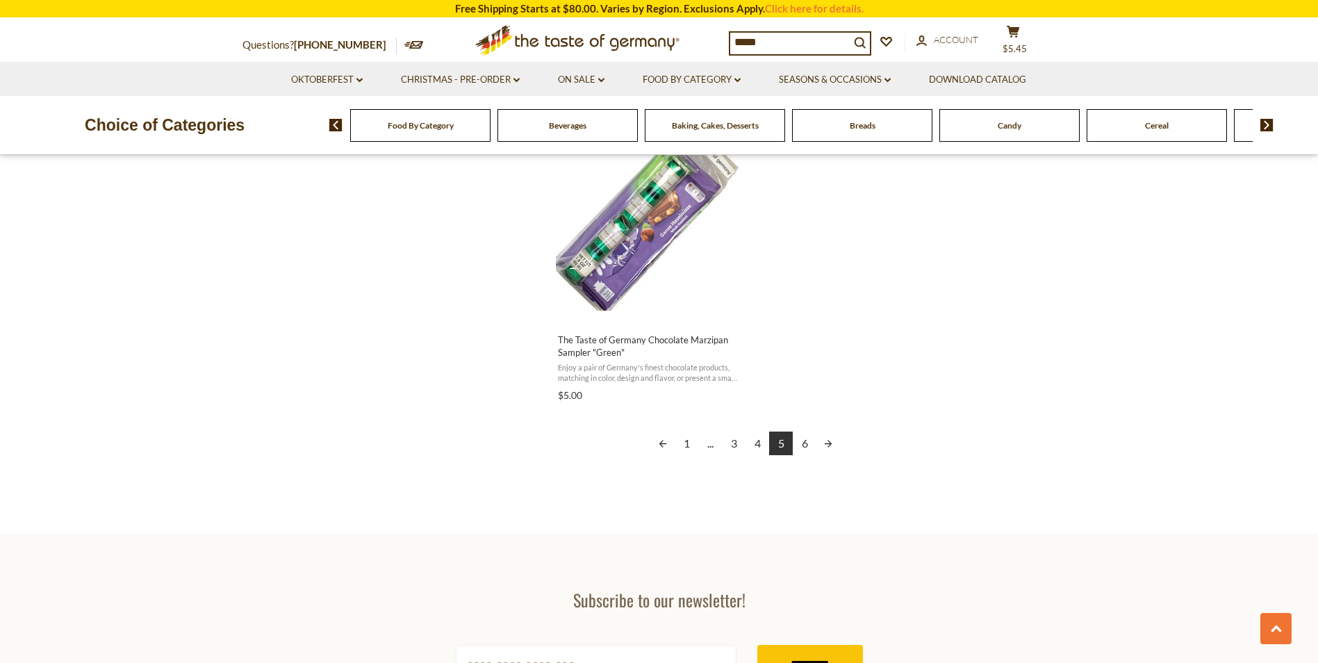
click at [807, 442] on link "6" at bounding box center [805, 444] width 24 height 24
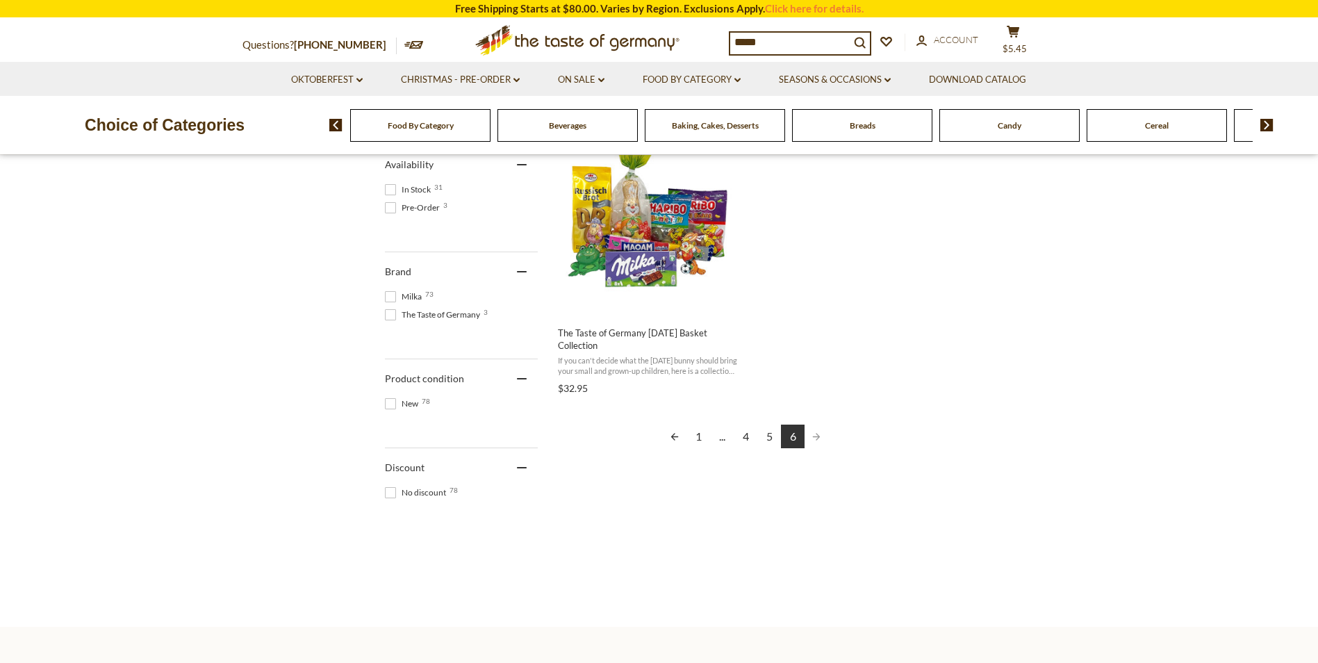
scroll to position [625, 0]
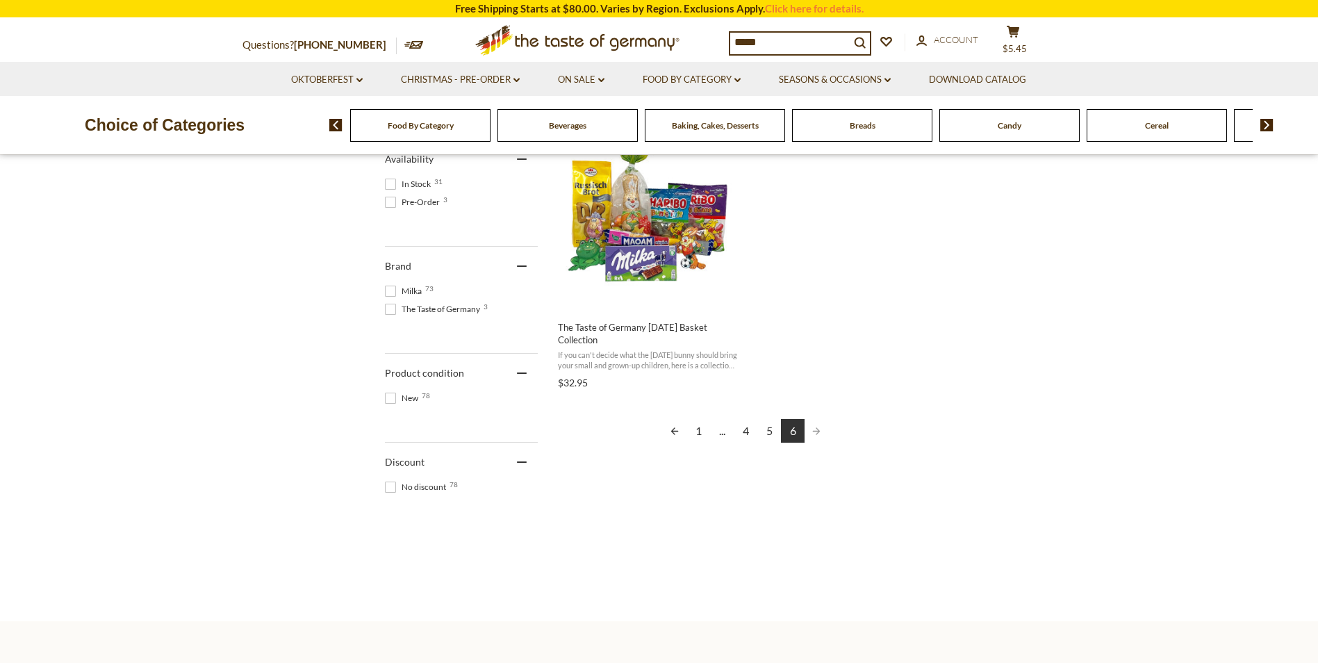
click at [697, 431] on link "1" at bounding box center [699, 431] width 24 height 24
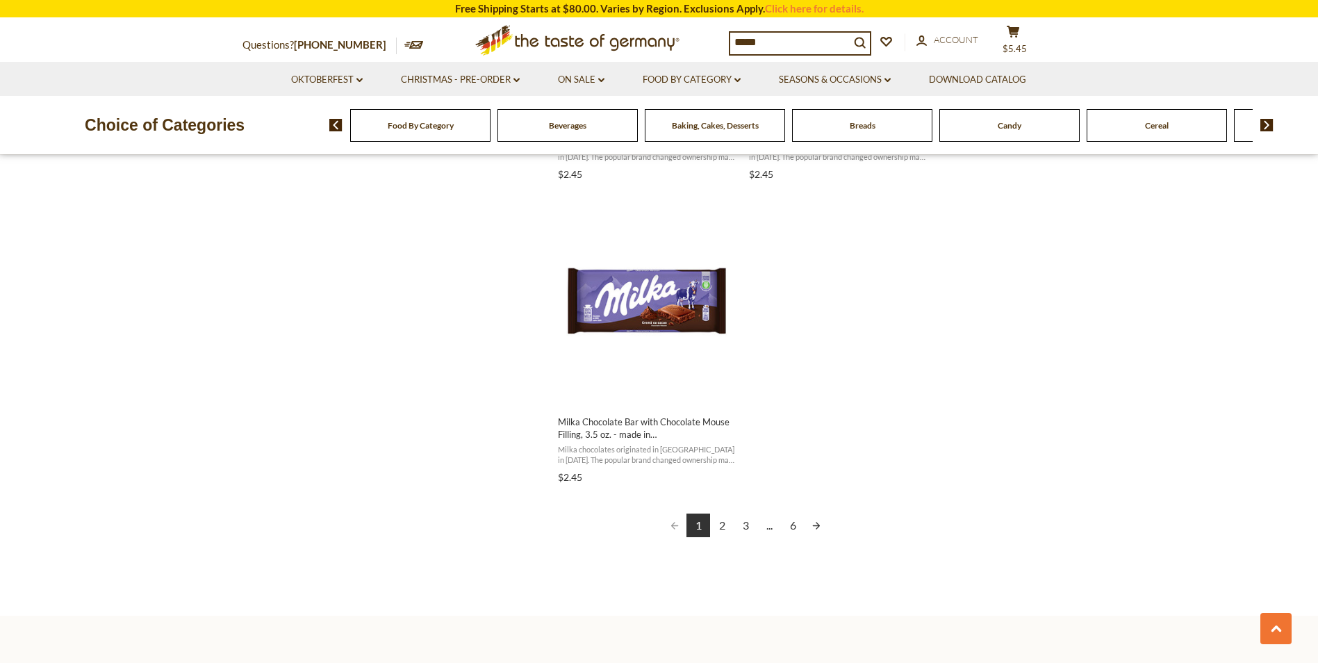
scroll to position [2363, 0]
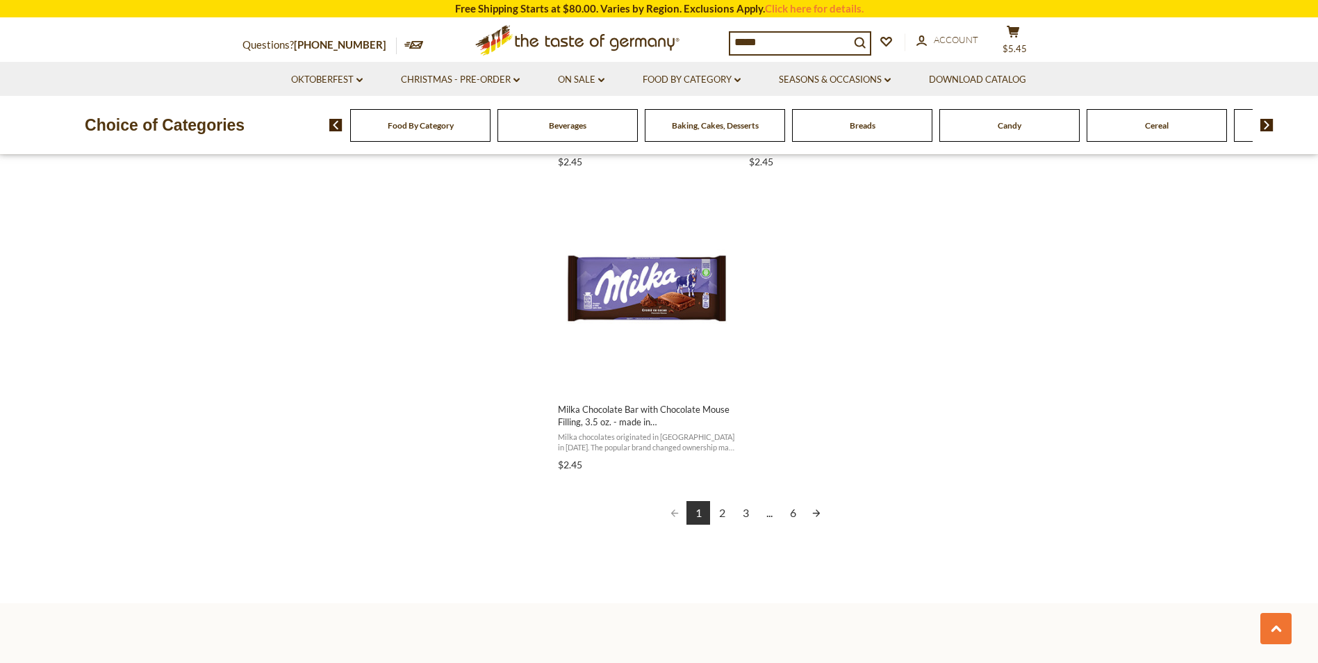
click at [722, 510] on link "2" at bounding box center [722, 513] width 24 height 24
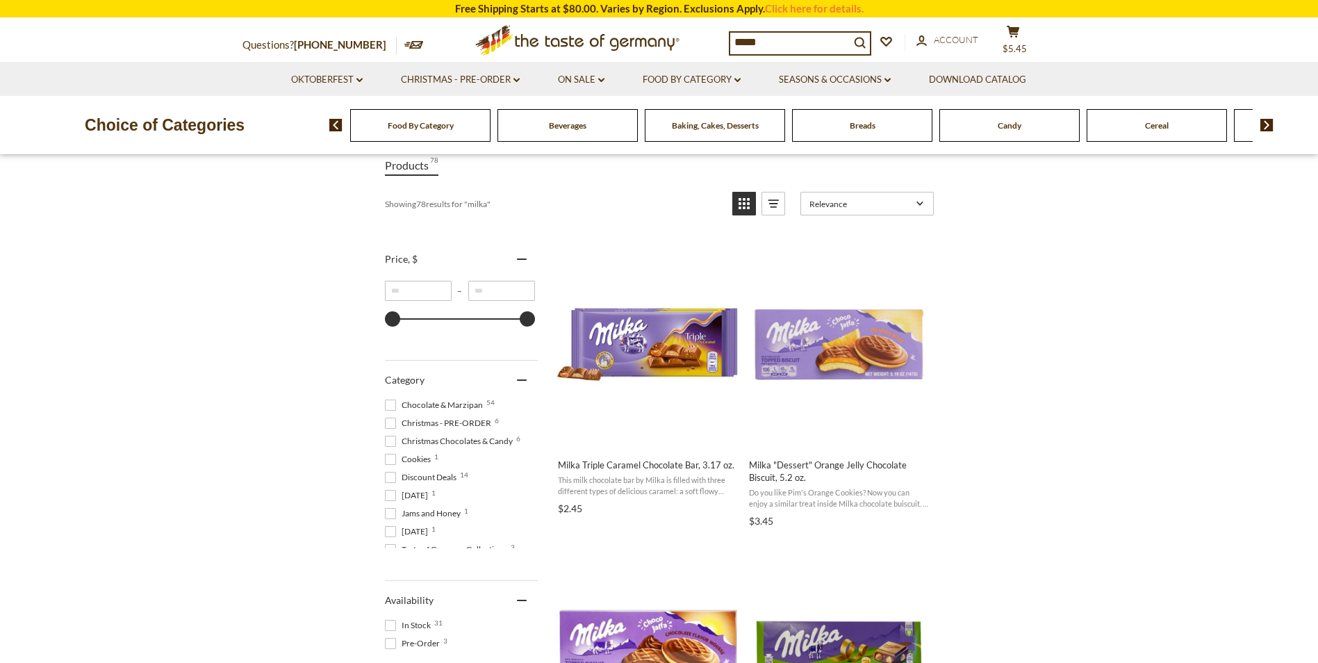
scroll to position [278, 0]
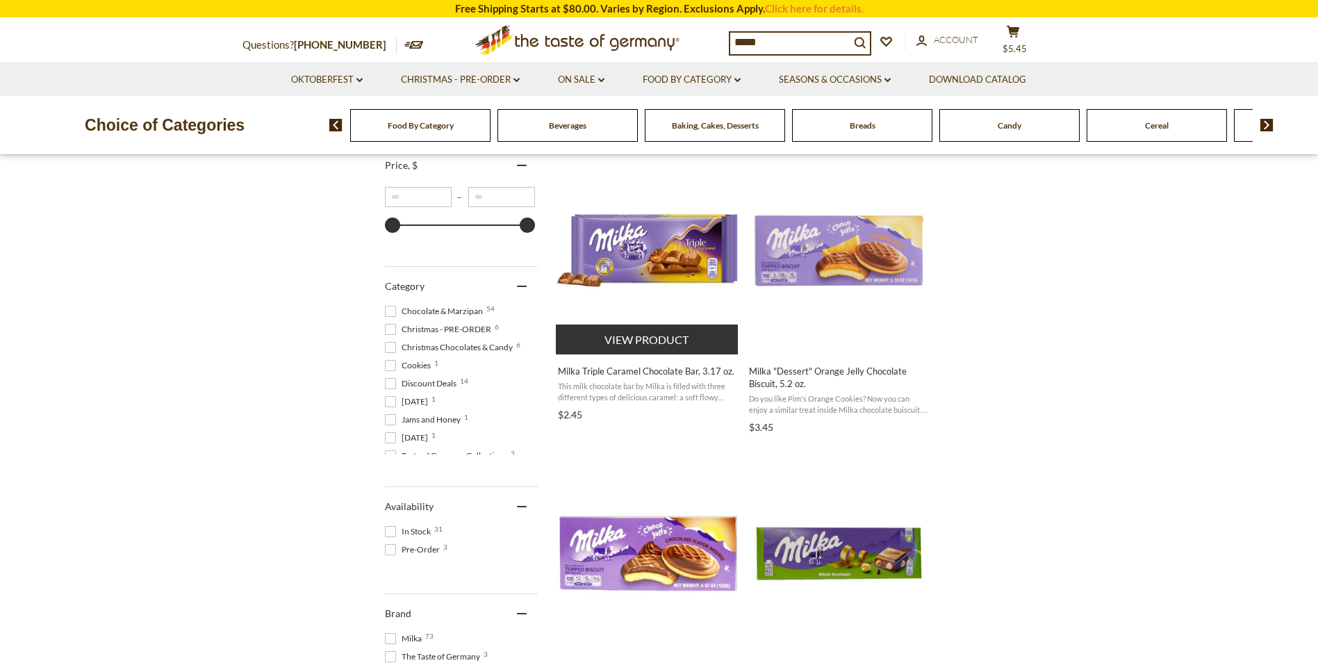
click at [622, 340] on button "View product" at bounding box center [647, 340] width 183 height 30
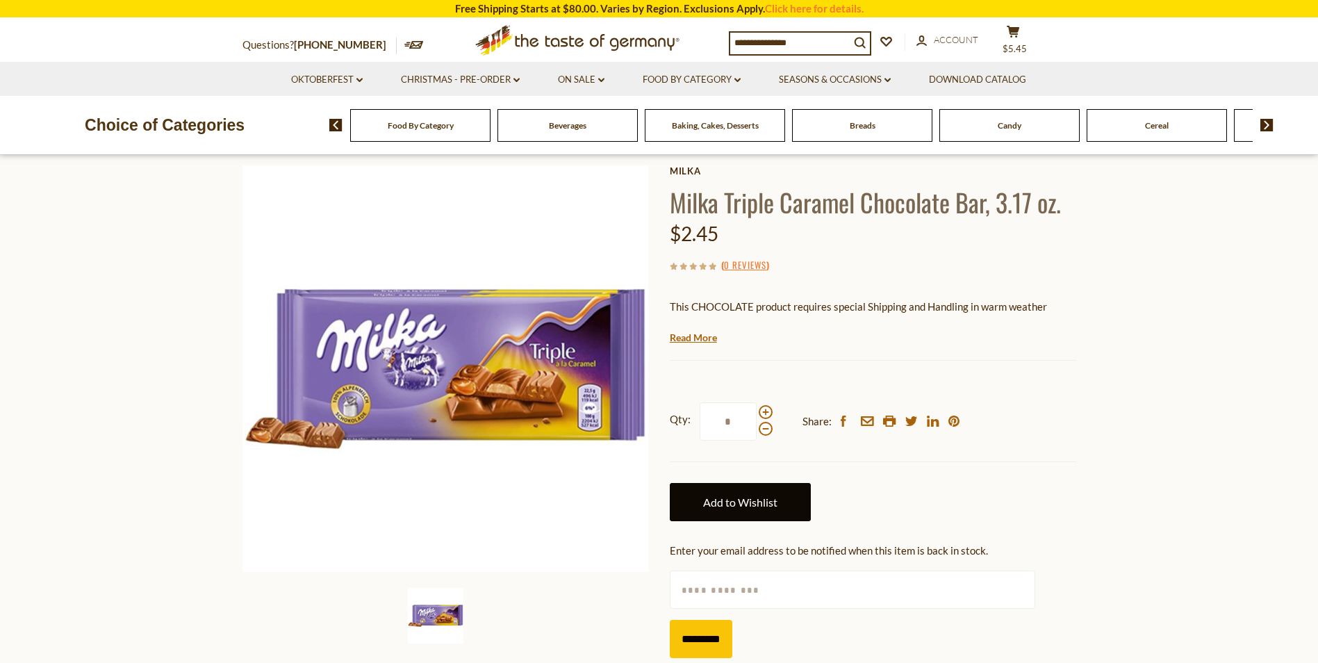
scroll to position [69, 0]
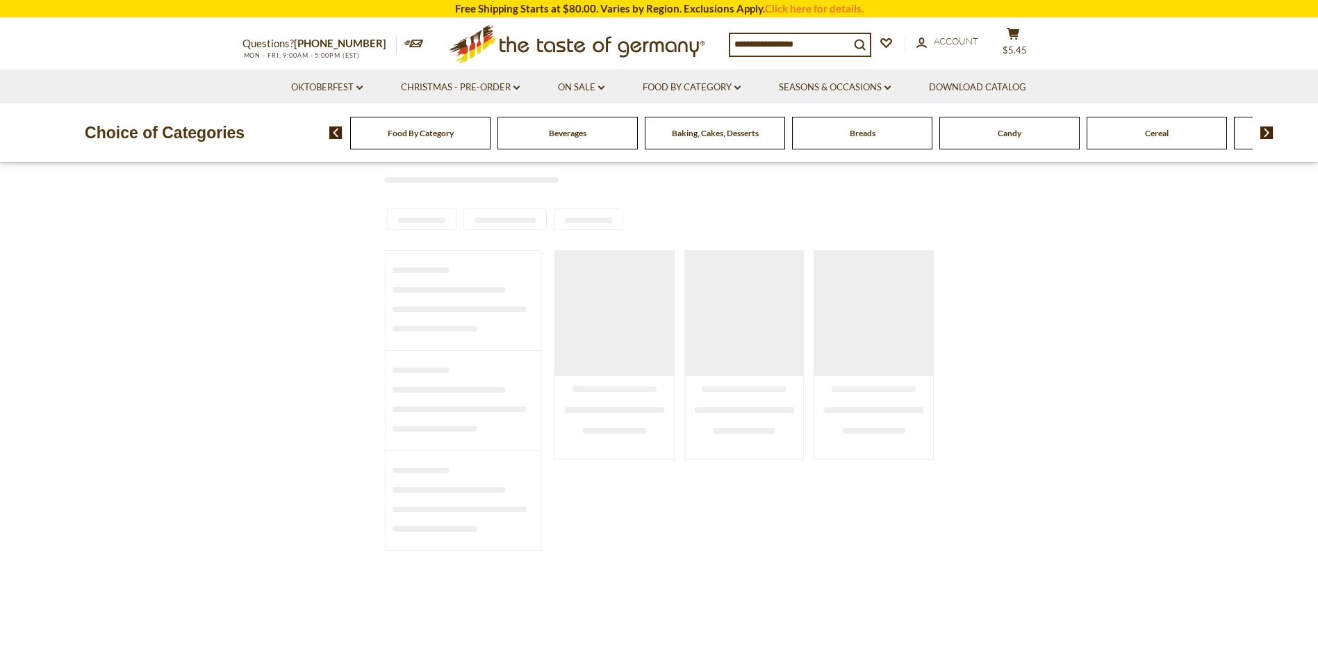
type input "*****"
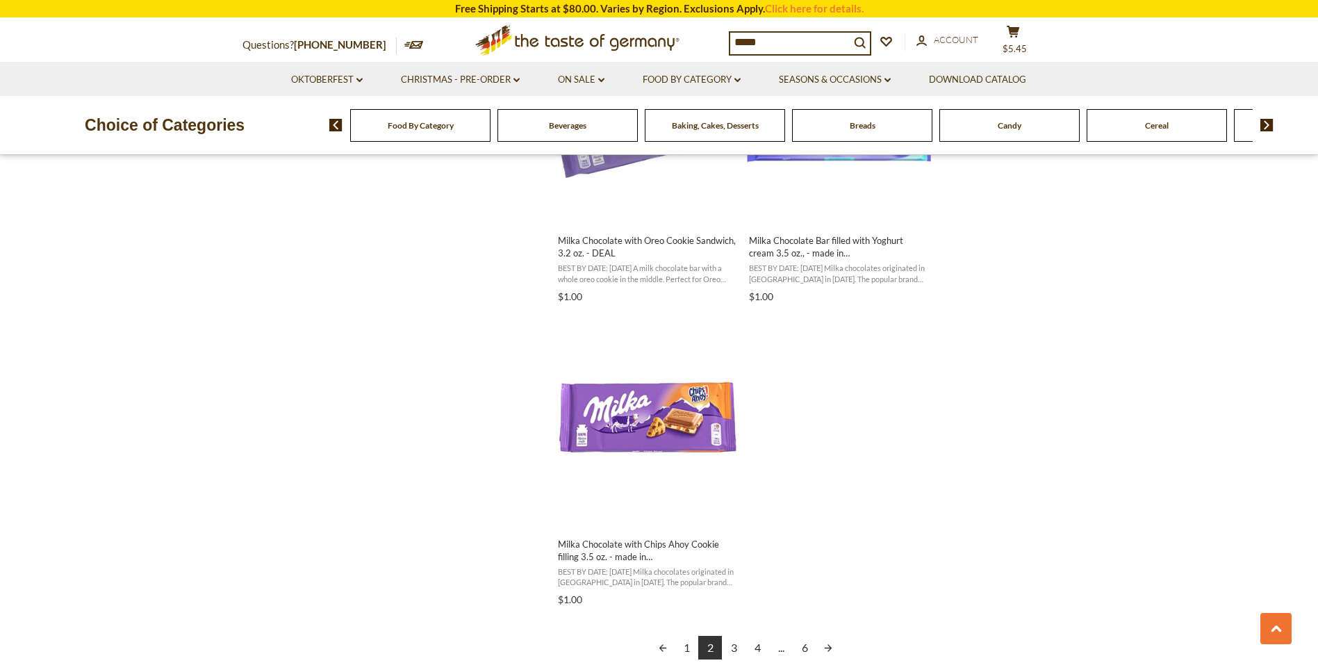
scroll to position [2293, 0]
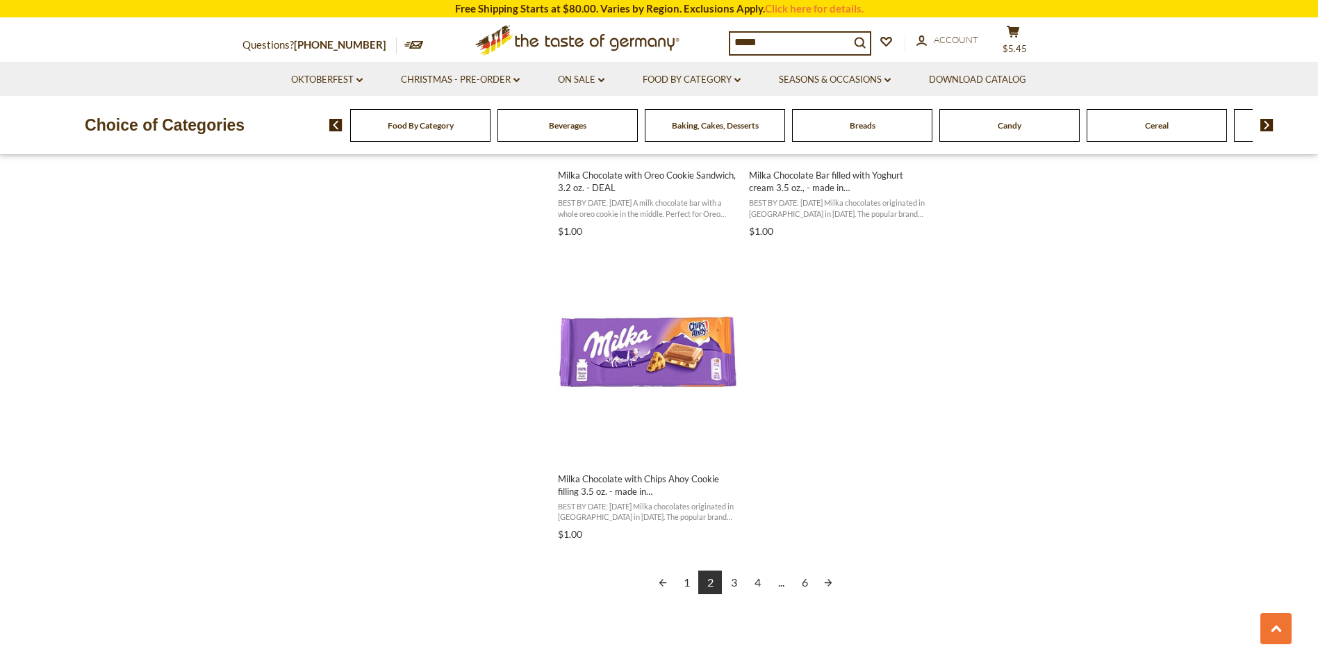
click at [733, 582] on link "3" at bounding box center [734, 583] width 24 height 24
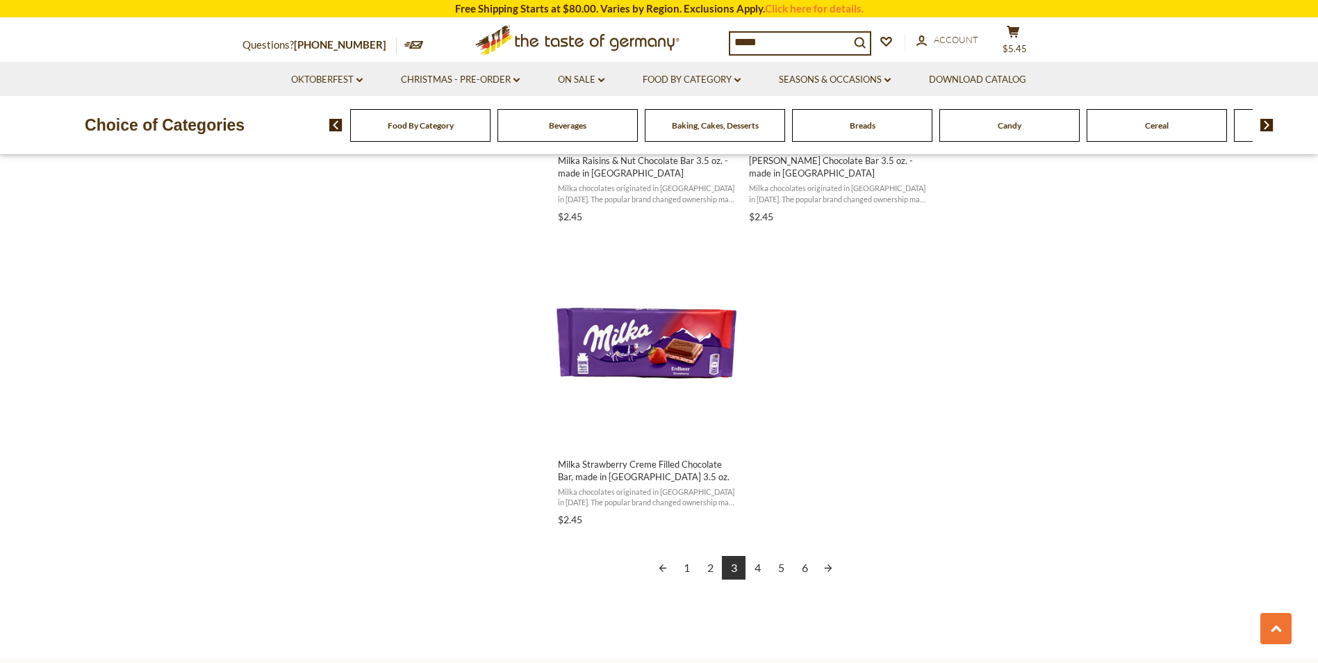
scroll to position [2363, 0]
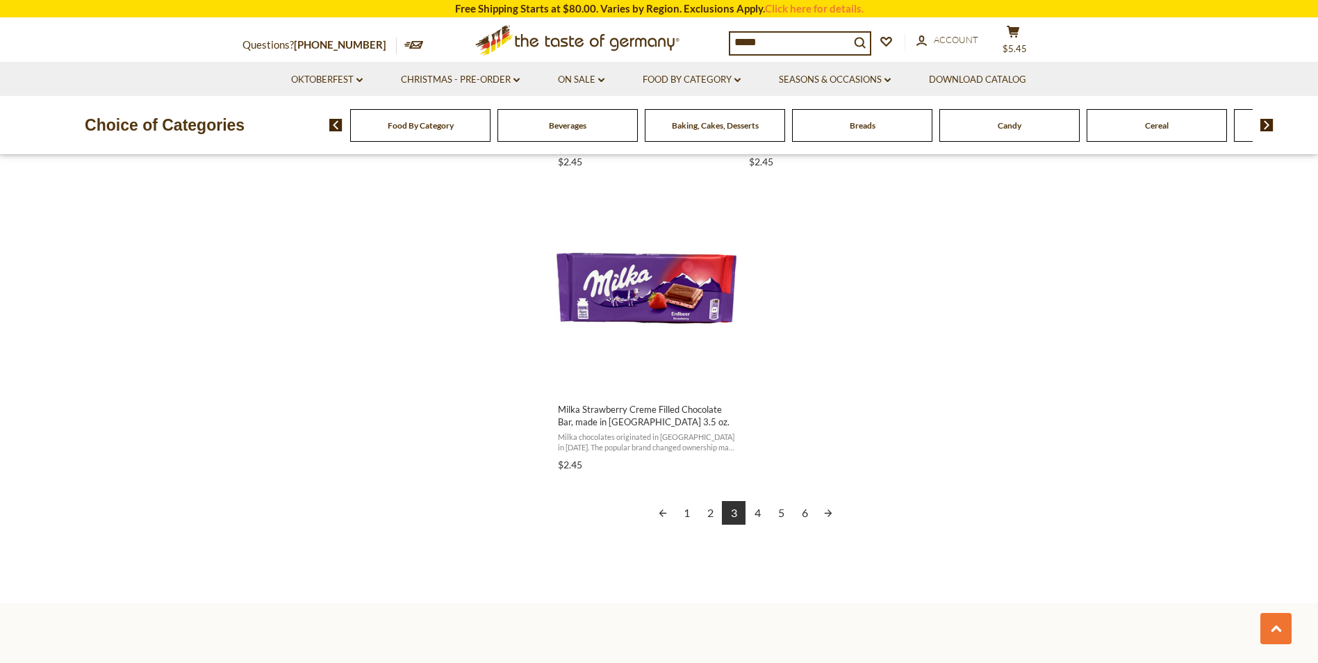
click at [760, 511] on link "4" at bounding box center [758, 513] width 24 height 24
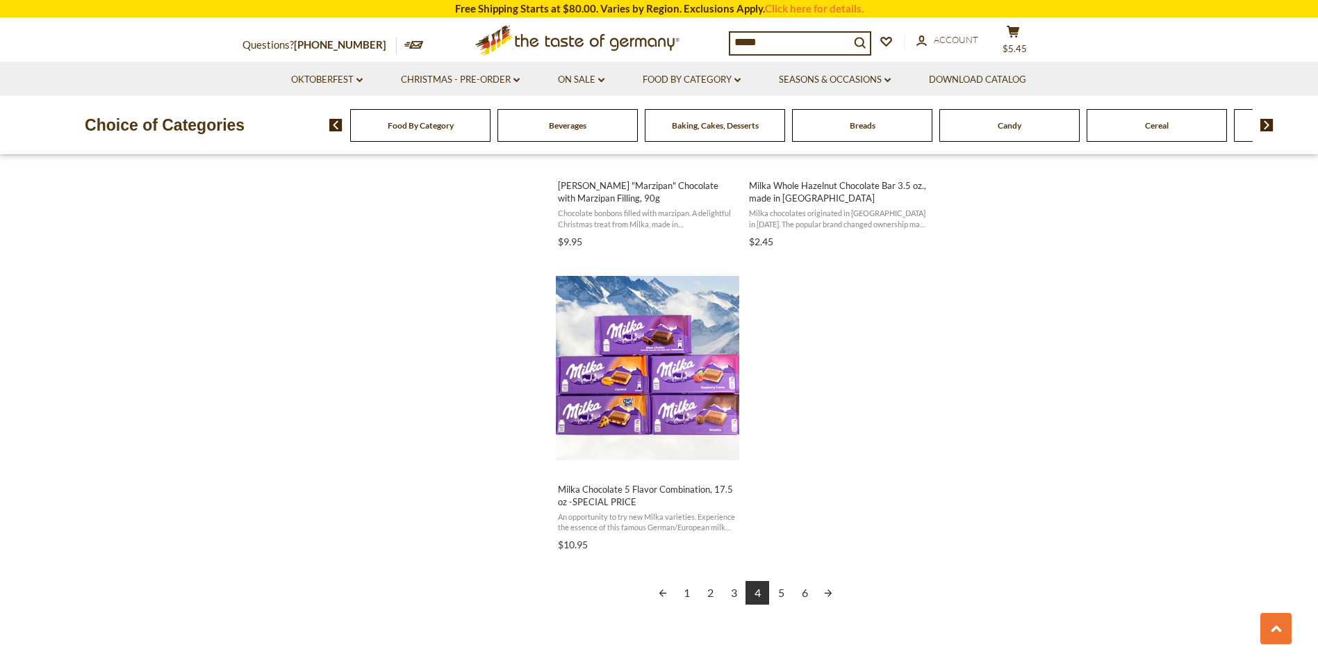
scroll to position [2363, 0]
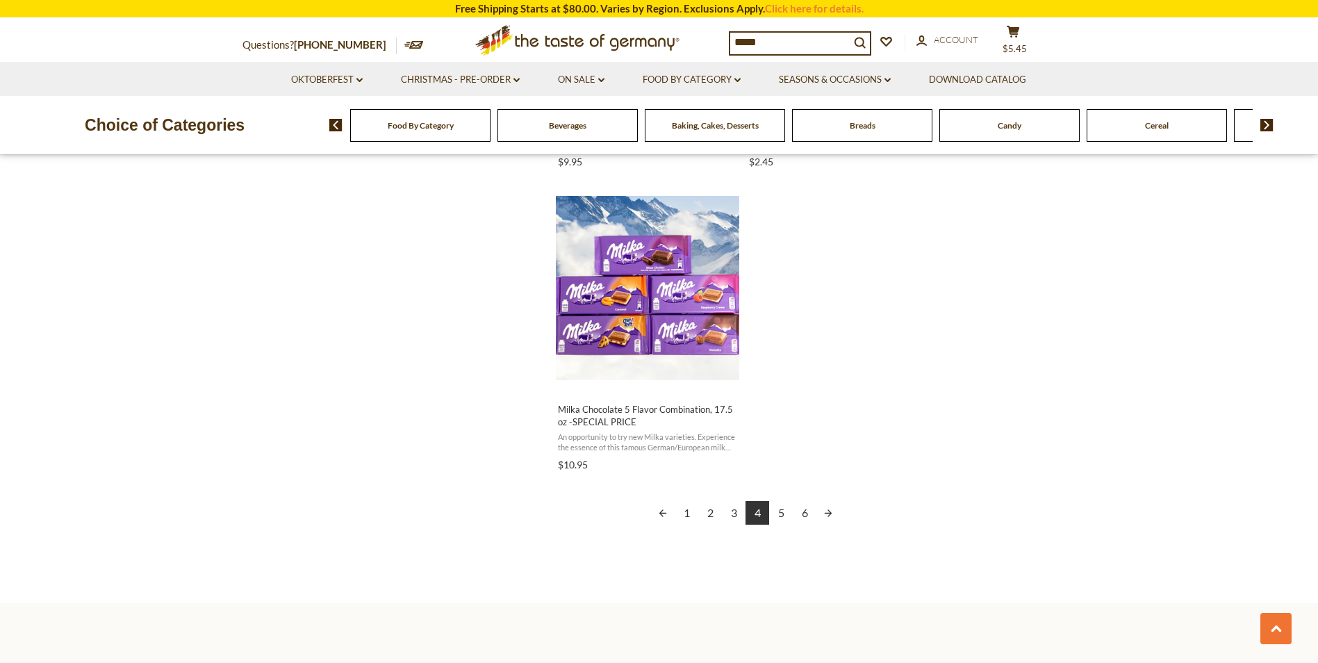
click at [782, 513] on link "5" at bounding box center [781, 513] width 24 height 24
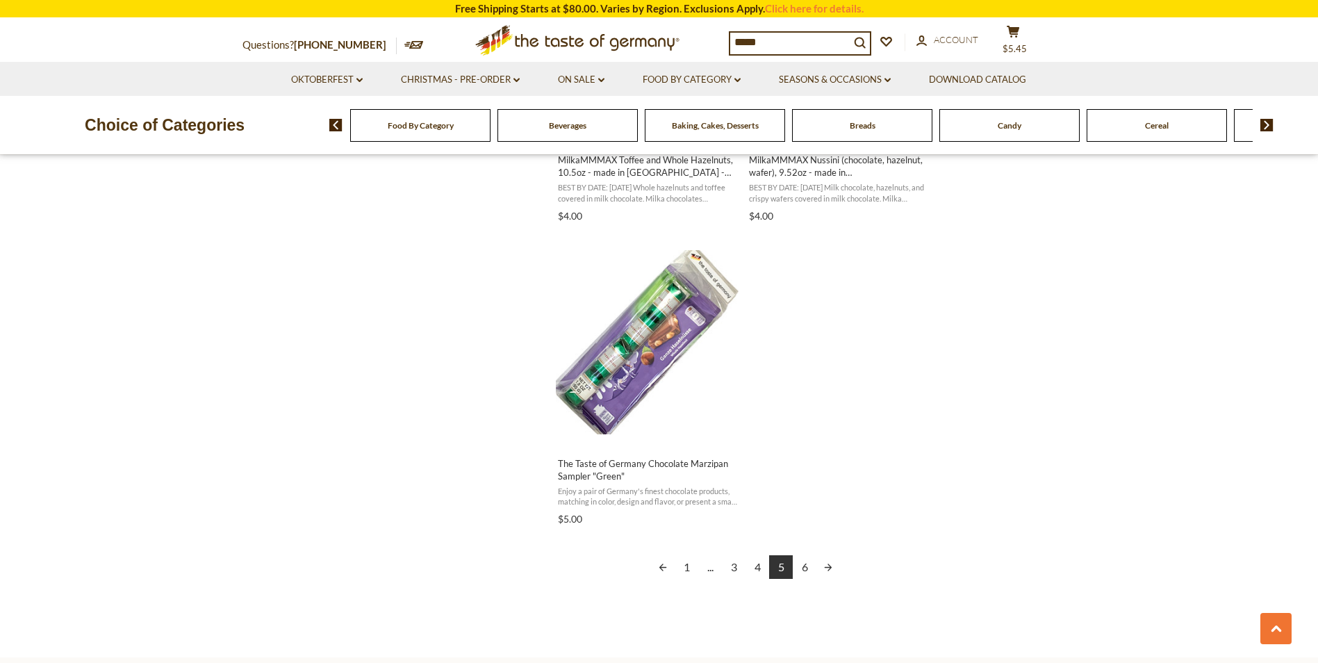
scroll to position [2432, 0]
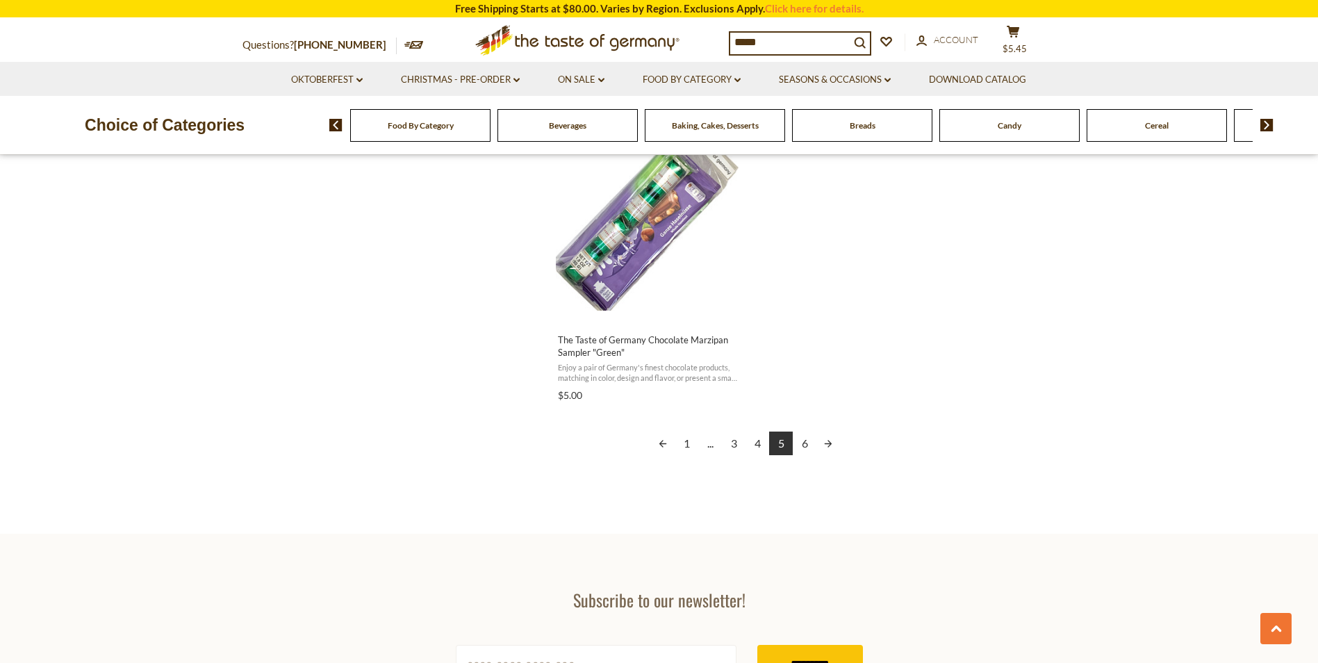
click at [805, 443] on link "6" at bounding box center [805, 444] width 24 height 24
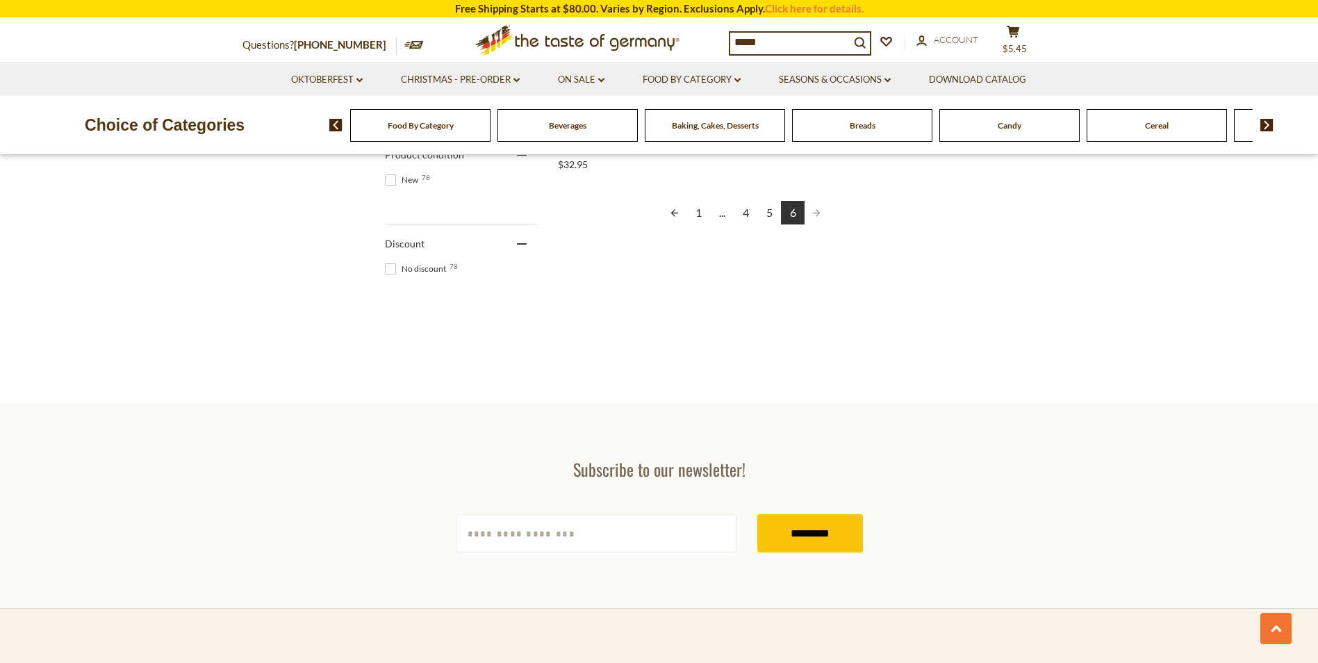
scroll to position [556, 0]
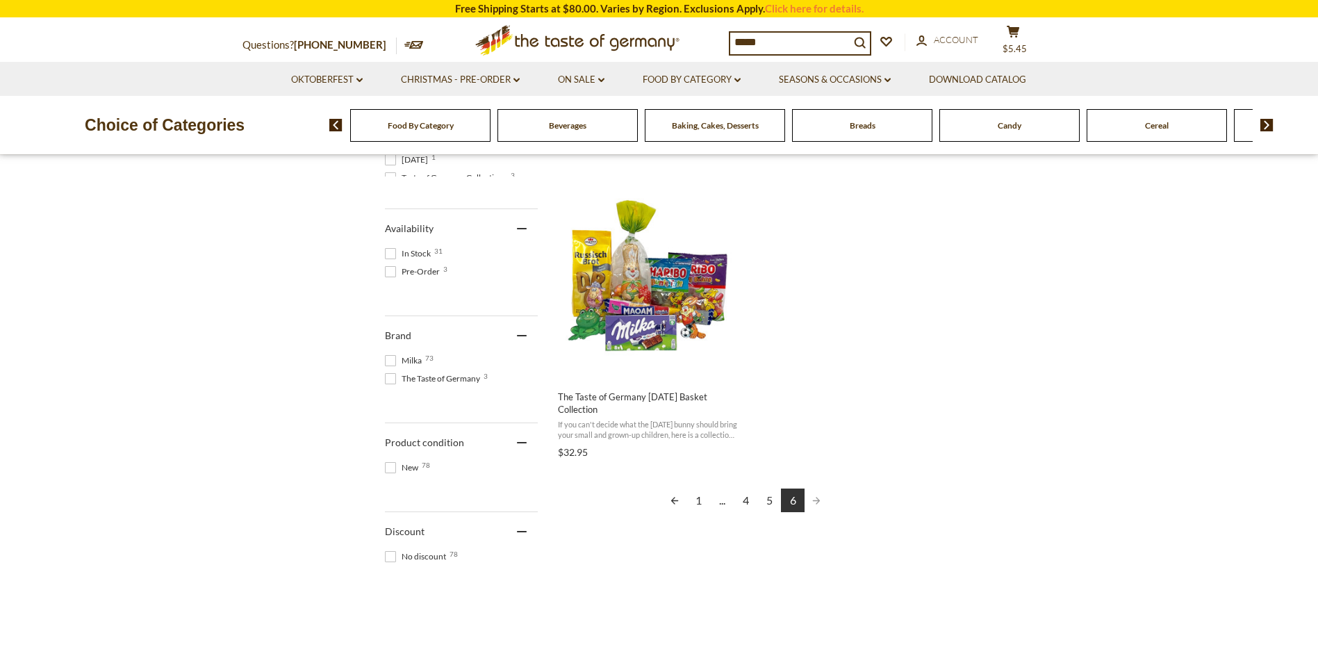
click at [696, 498] on link "1" at bounding box center [699, 501] width 24 height 24
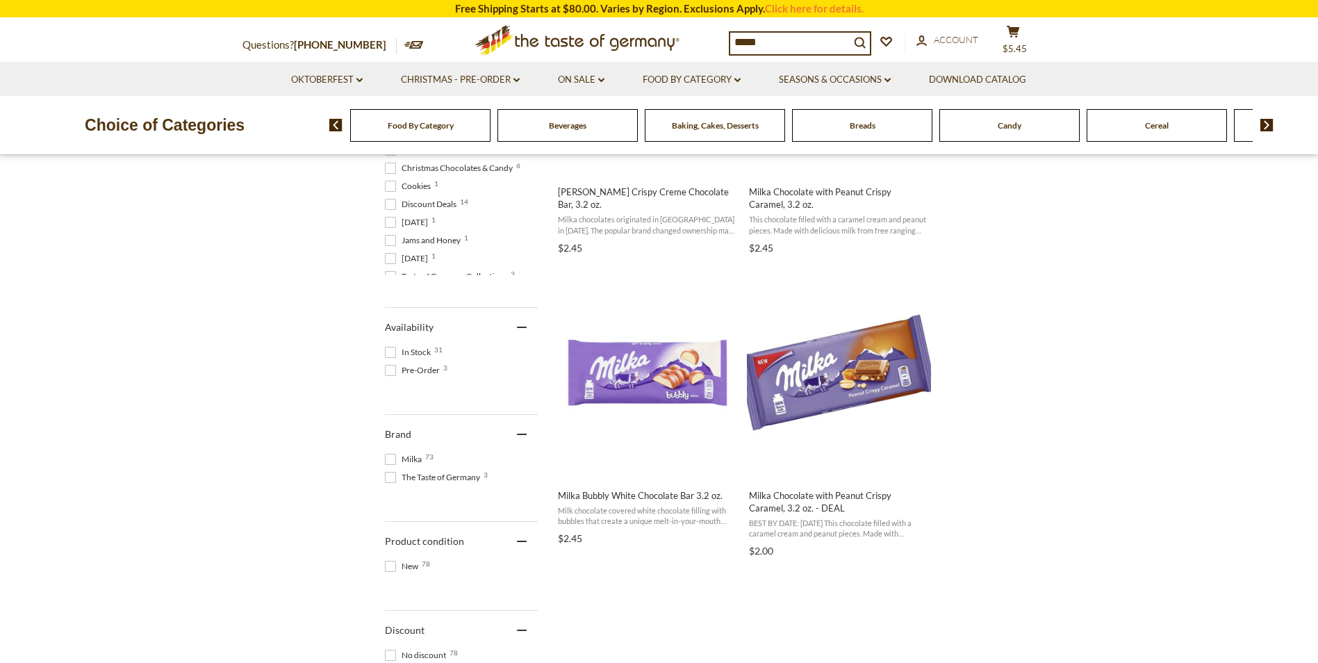
scroll to position [486, 0]
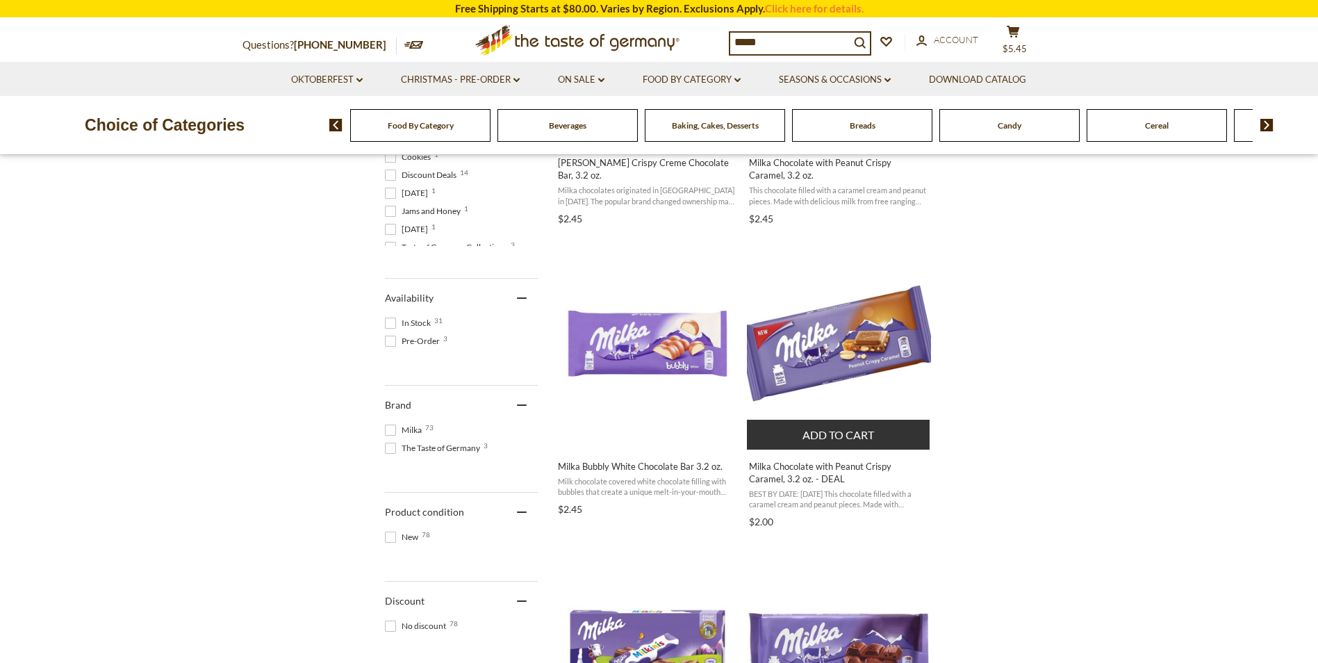
click at [838, 354] on img "Milka Chocolate with Peanut Crispy Caramel, 3.2 oz. - DEAL" at bounding box center [839, 345] width 184 height 184
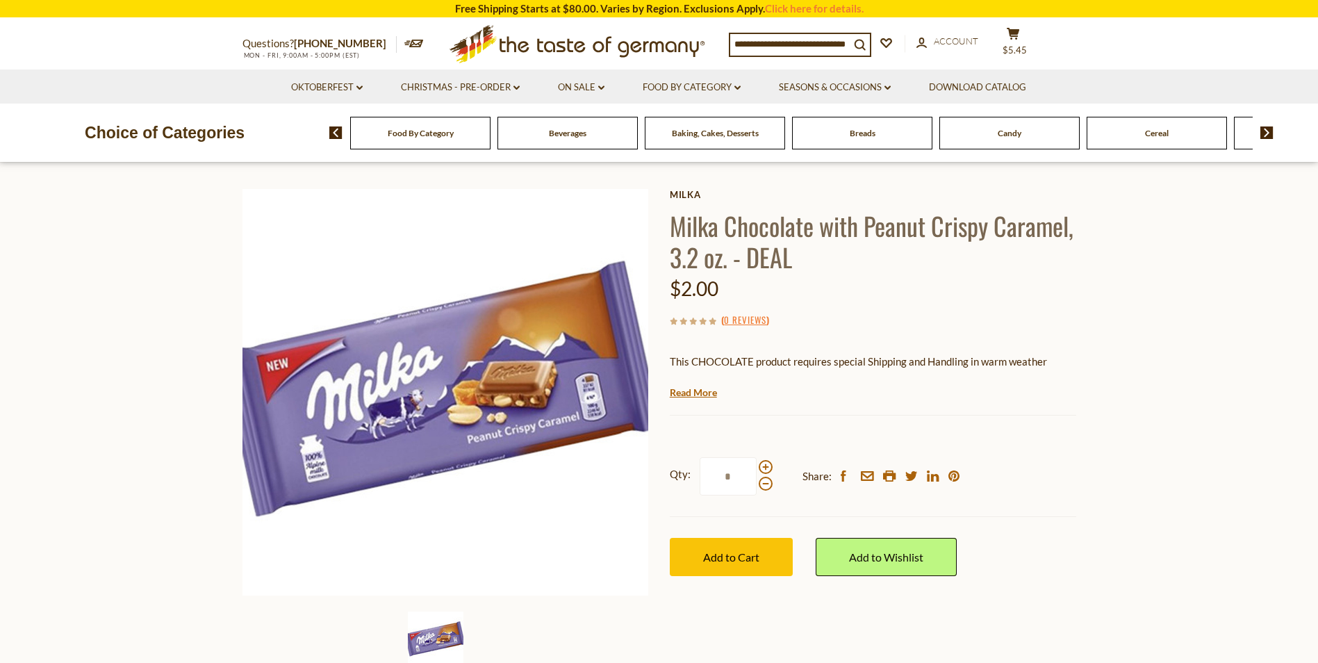
scroll to position [69, 0]
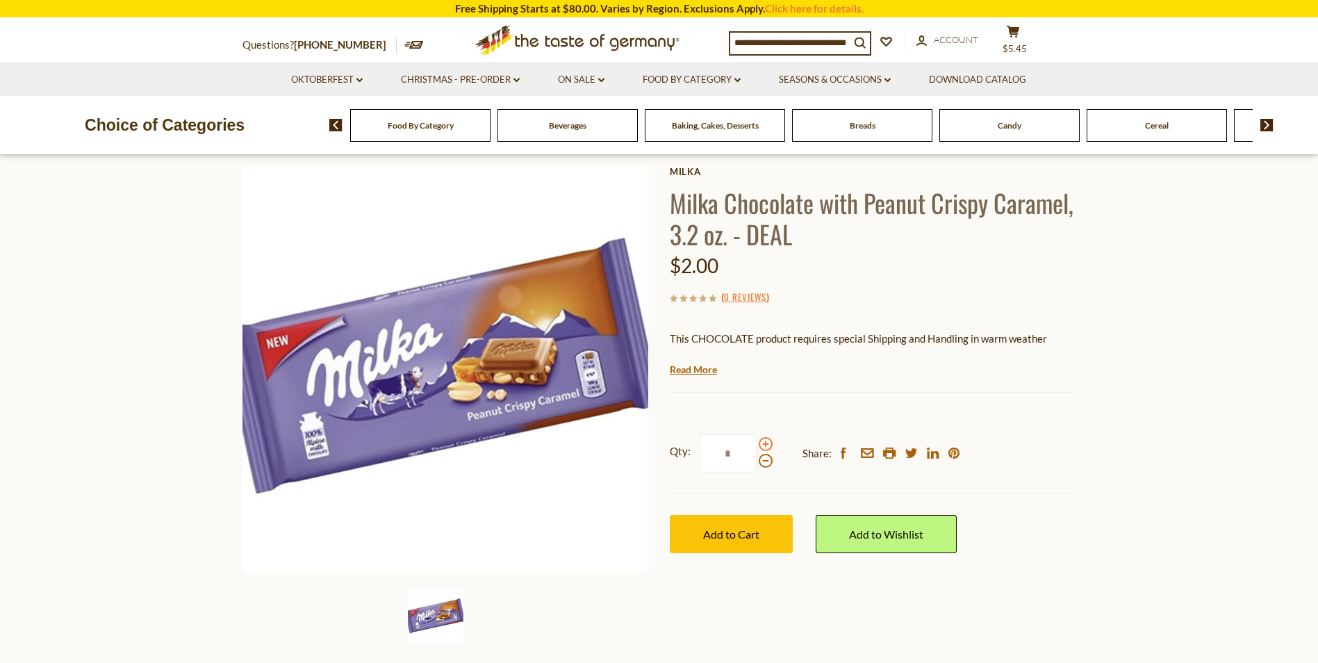
click at [767, 443] on span at bounding box center [766, 444] width 14 height 14
click at [757, 443] on input "*" at bounding box center [728, 453] width 57 height 38
click at [767, 443] on span at bounding box center [766, 444] width 14 height 14
click at [757, 443] on input "*" at bounding box center [728, 453] width 57 height 38
click at [767, 443] on span at bounding box center [766, 444] width 14 height 14
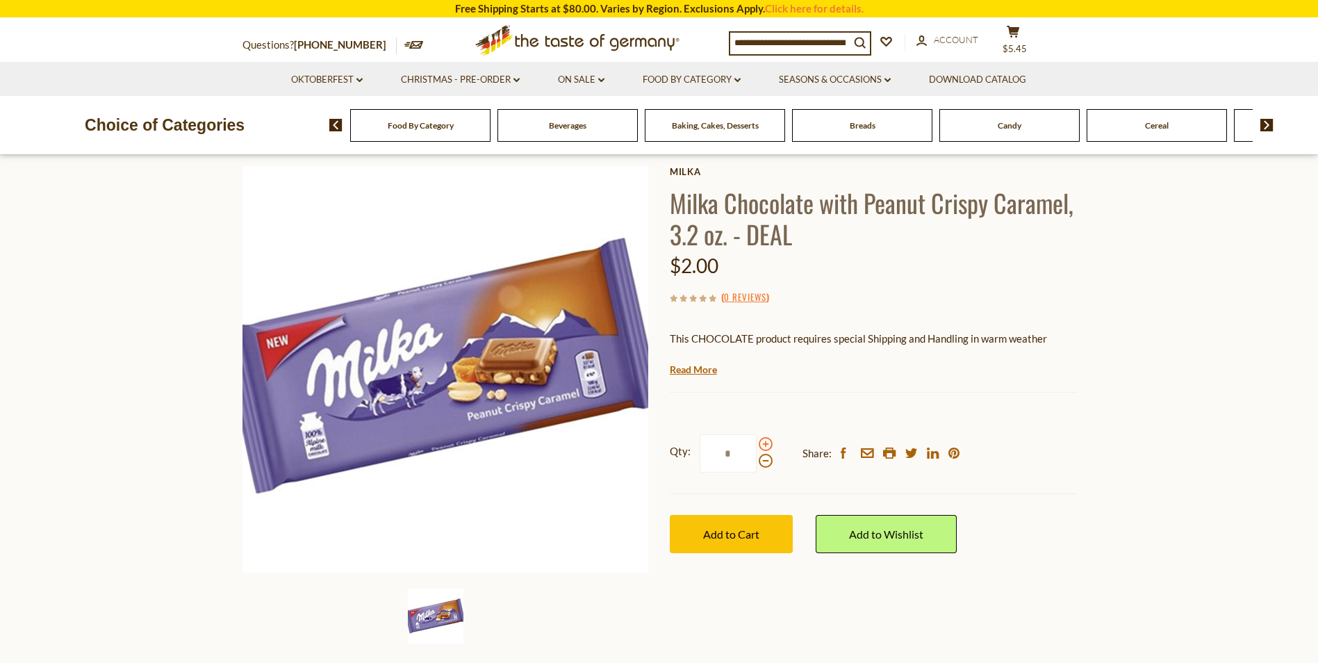
click at [757, 443] on input "*" at bounding box center [728, 453] width 57 height 38
click at [764, 464] on span at bounding box center [766, 461] width 14 height 14
click at [757, 464] on input "*" at bounding box center [728, 453] width 57 height 38
type input "*"
click at [730, 532] on span "Add to Cart" at bounding box center [731, 533] width 56 height 13
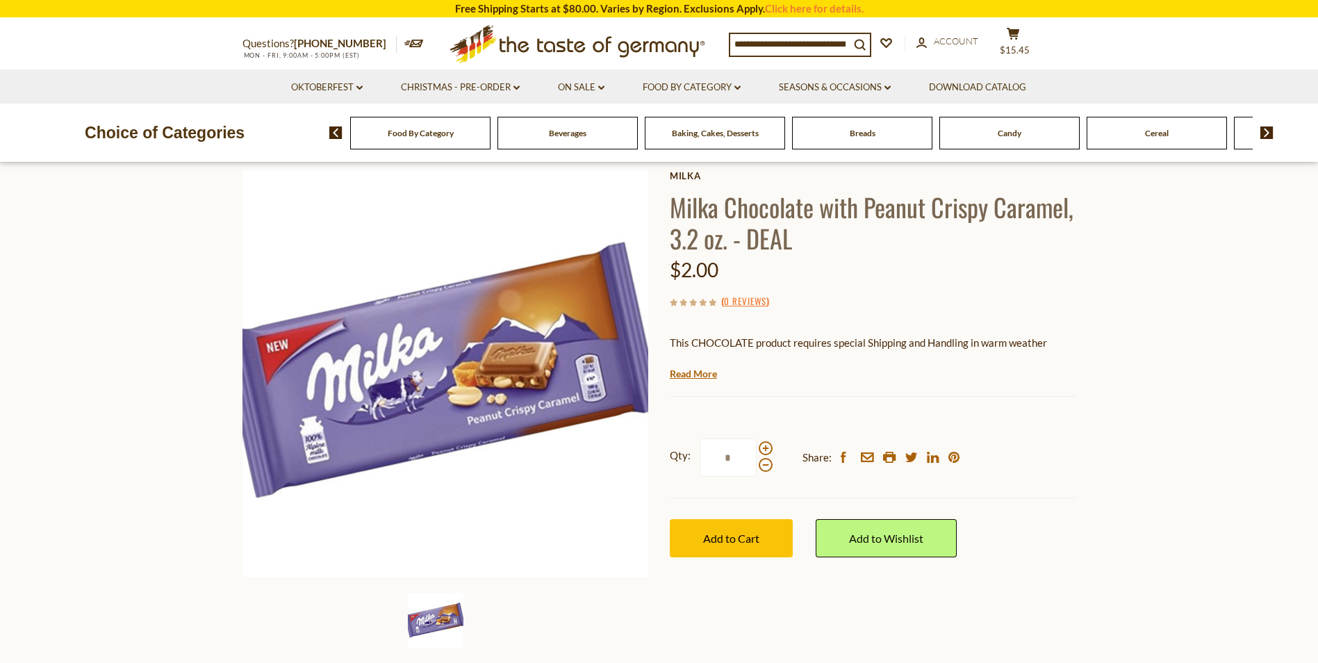
scroll to position [0, 0]
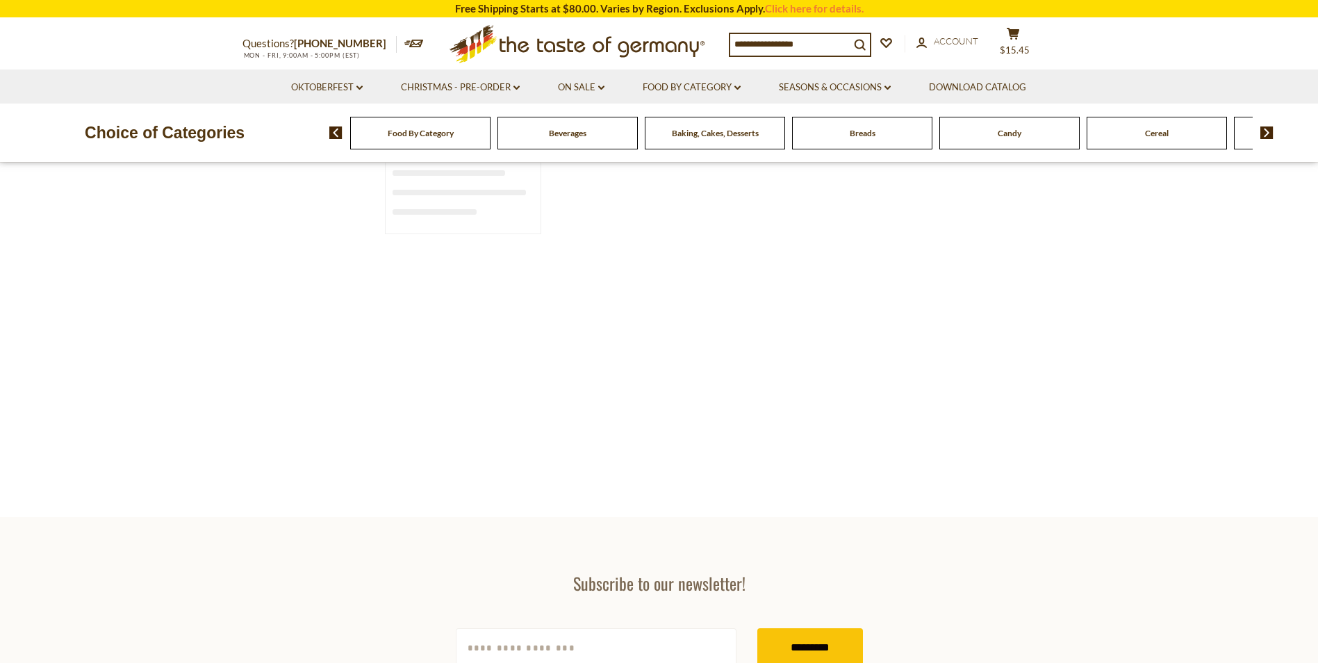
type input "*****"
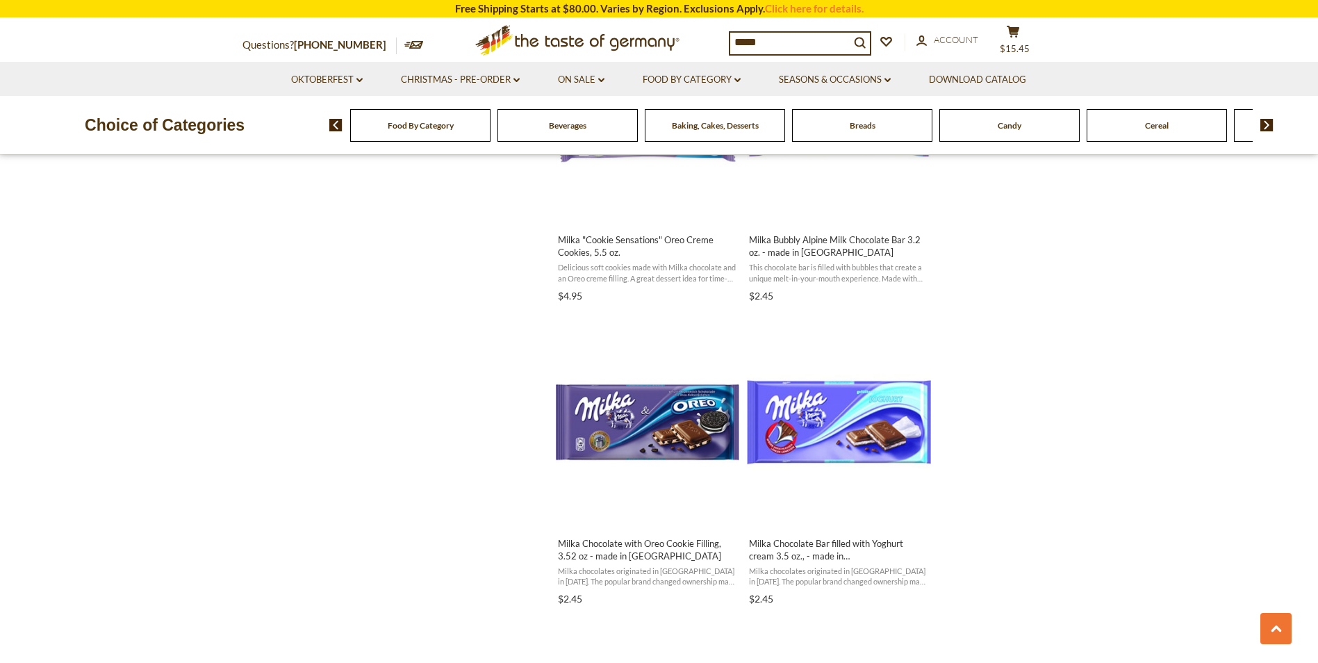
scroll to position [1390, 0]
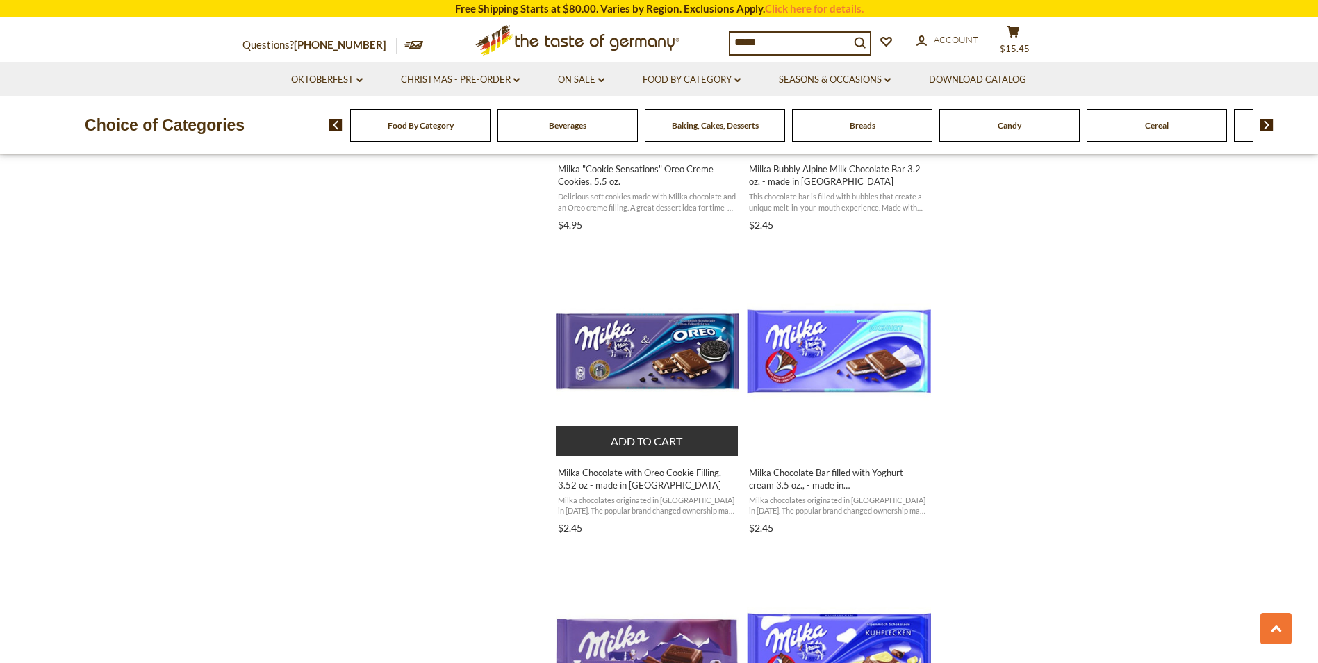
click at [648, 439] on button "Add to cart" at bounding box center [647, 441] width 183 height 30
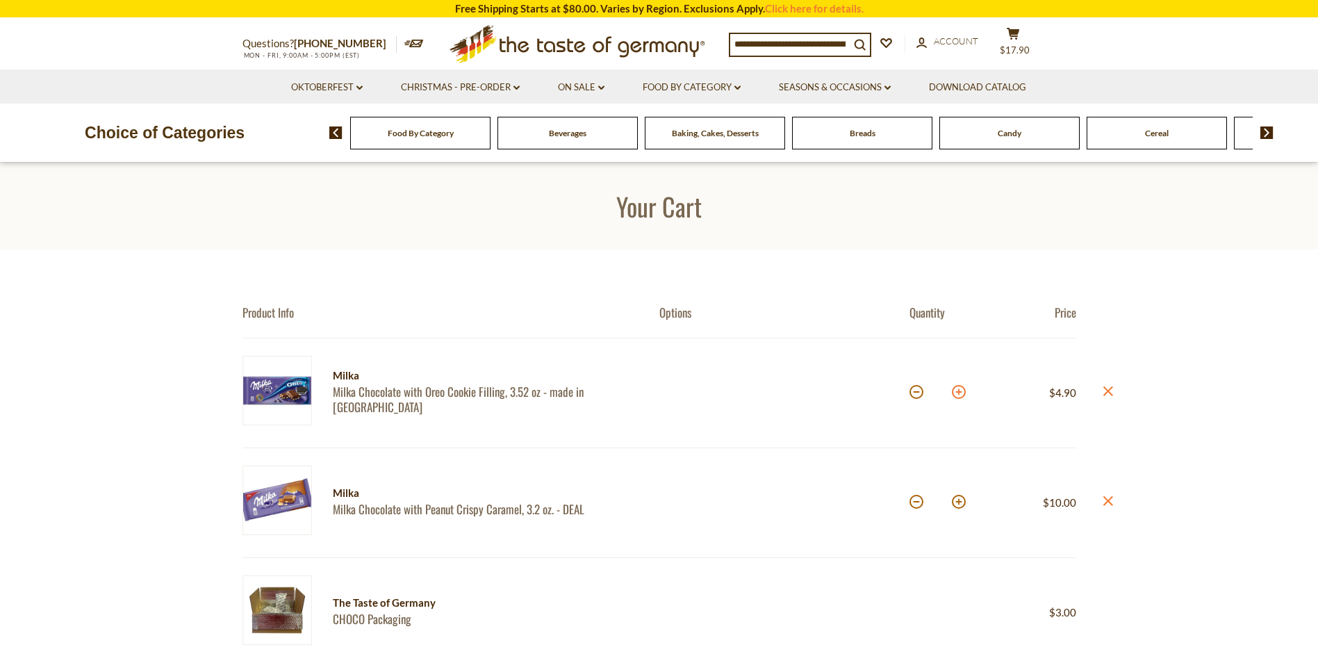
click at [959, 390] on button at bounding box center [959, 392] width 14 height 14
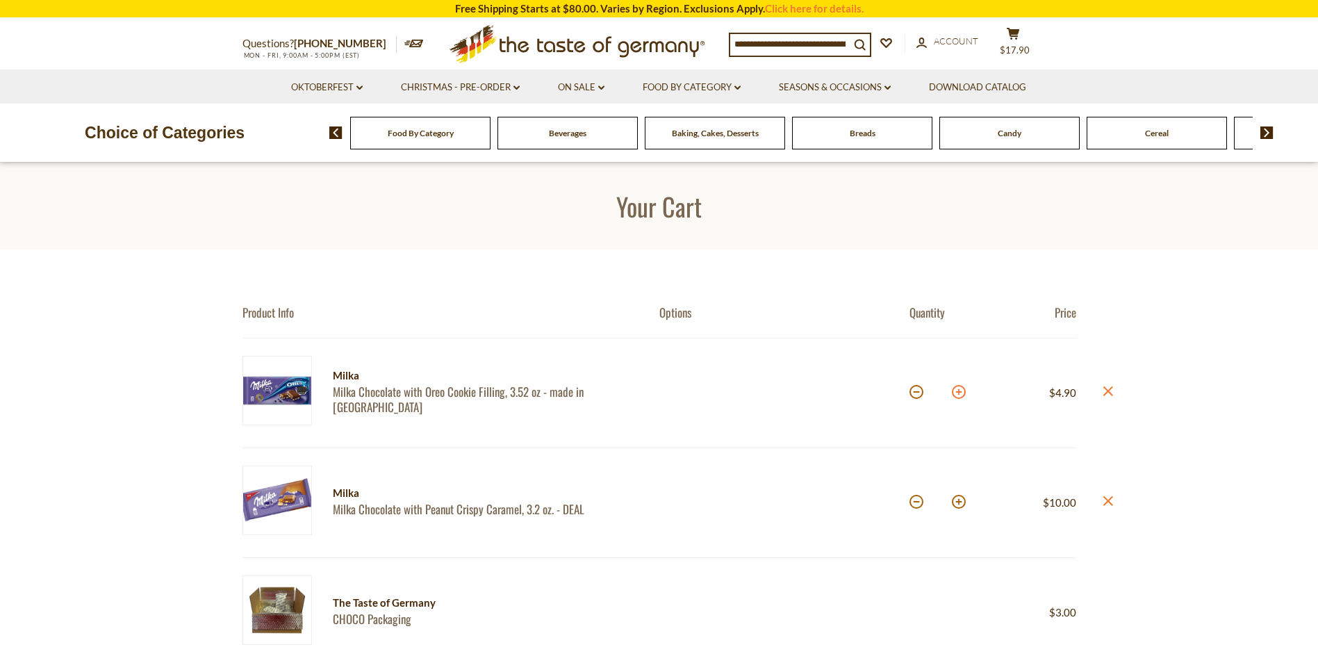
click at [959, 390] on button at bounding box center [959, 392] width 14 height 14
type input "**"
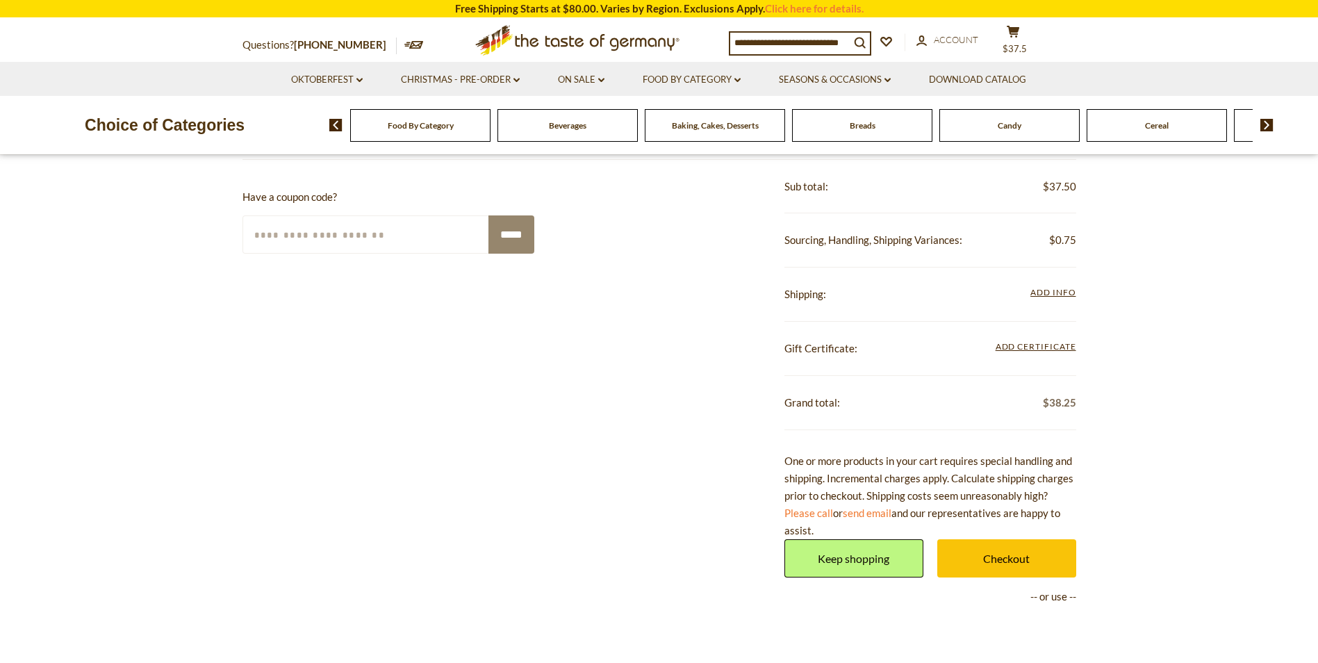
scroll to position [417, 0]
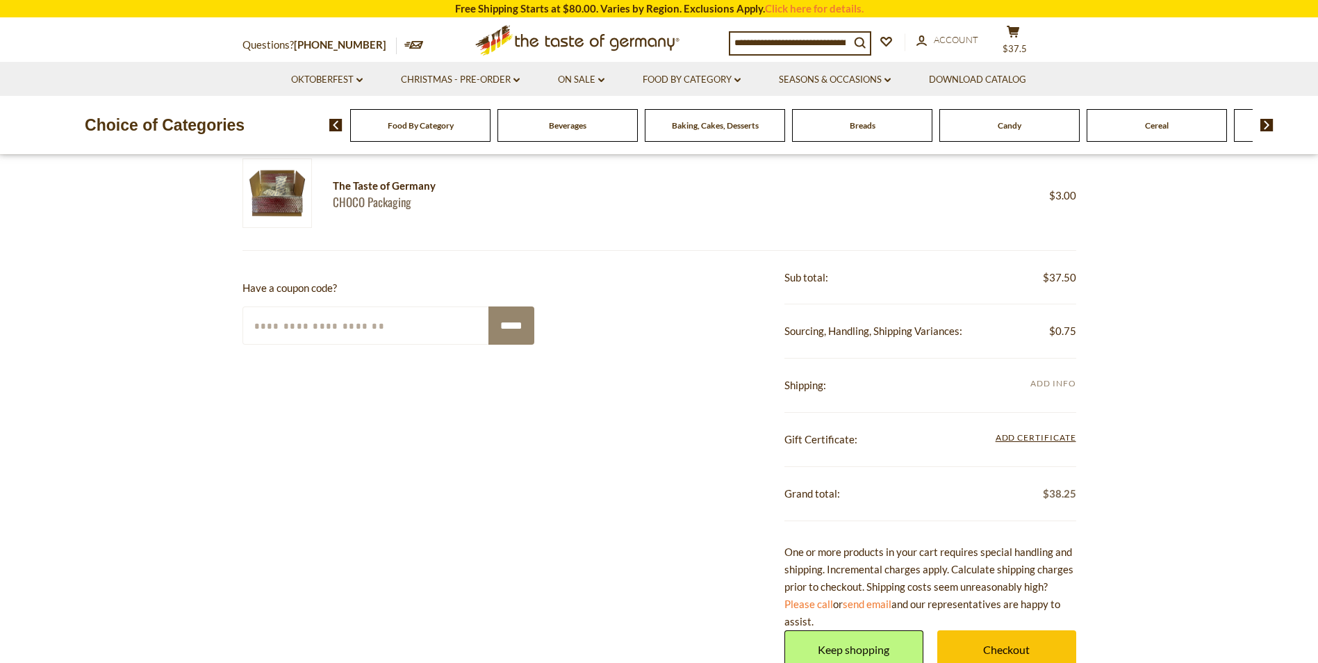
click at [1051, 384] on span "Add Info" at bounding box center [1053, 383] width 45 height 10
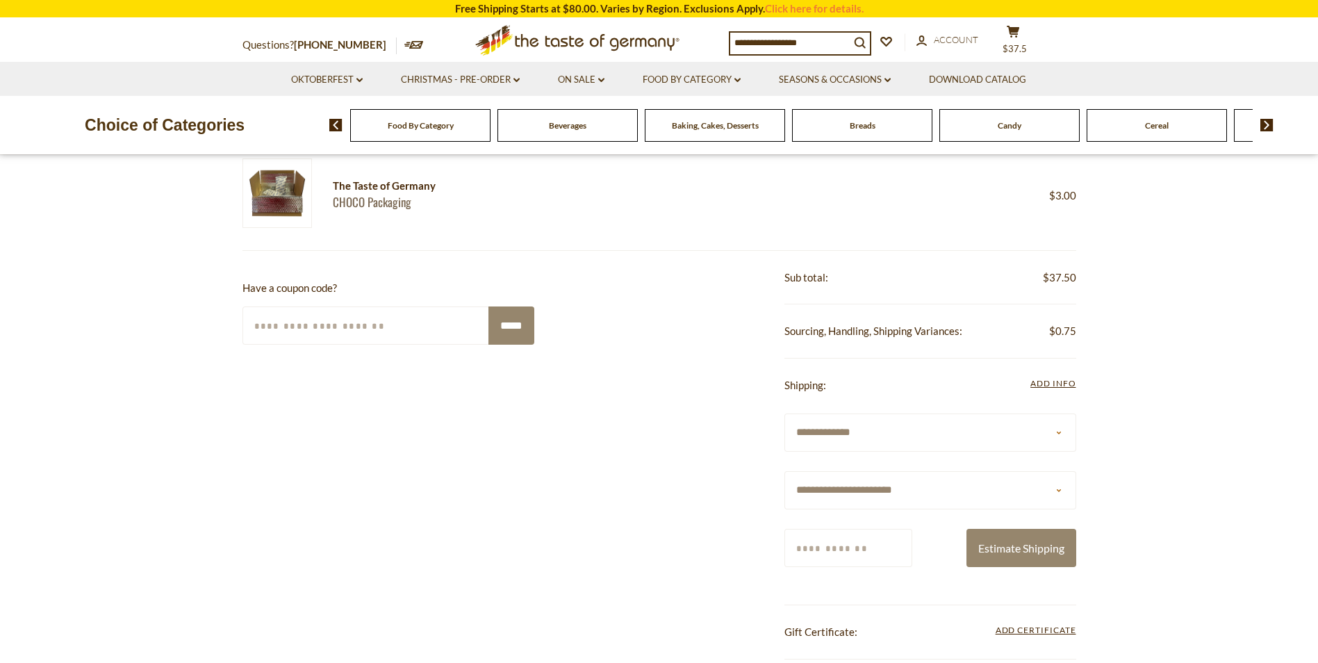
click at [840, 550] on input "Zip/Postcode" at bounding box center [849, 548] width 128 height 38
type input "*****"
select select "**"
click at [1010, 546] on button "Estimate Shipping" at bounding box center [1022, 548] width 110 height 38
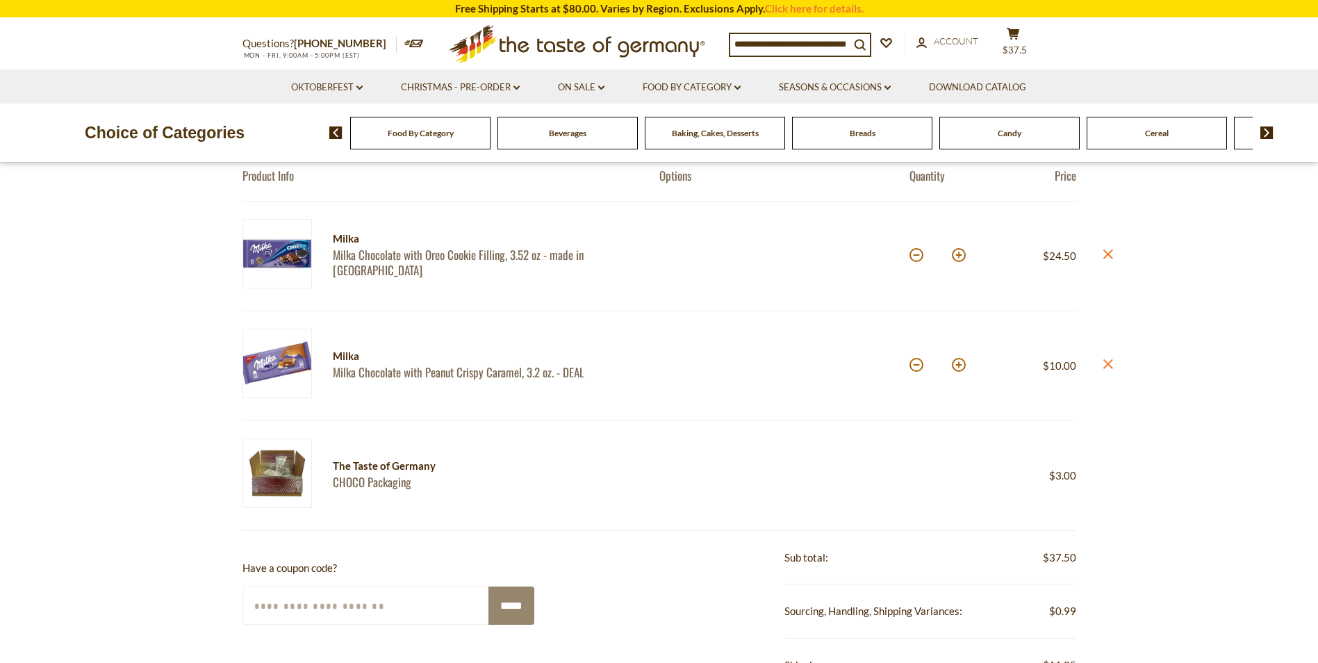
scroll to position [0, 0]
